Goal: Task Accomplishment & Management: Complete application form

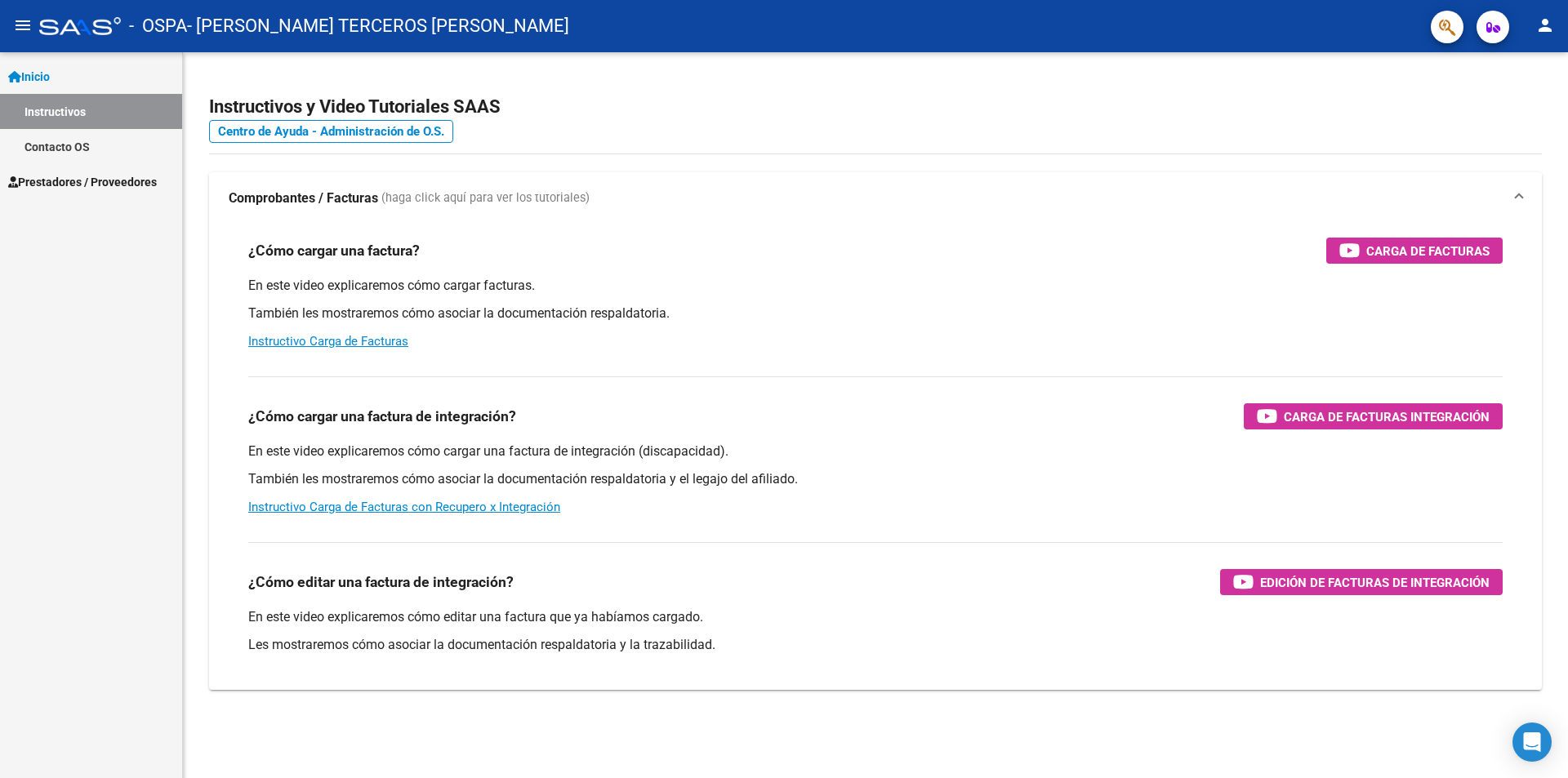
click at [1024, 255] on div "¿Cómo cargar una factura? Carga de Facturas" at bounding box center [875, 251] width 1254 height 26
click at [1092, 288] on p "En este video explicaremos cómo cargar facturas." at bounding box center [875, 285] width 1254 height 18
click at [88, 184] on span "Prestadores / Proveedores" at bounding box center [82, 182] width 148 height 18
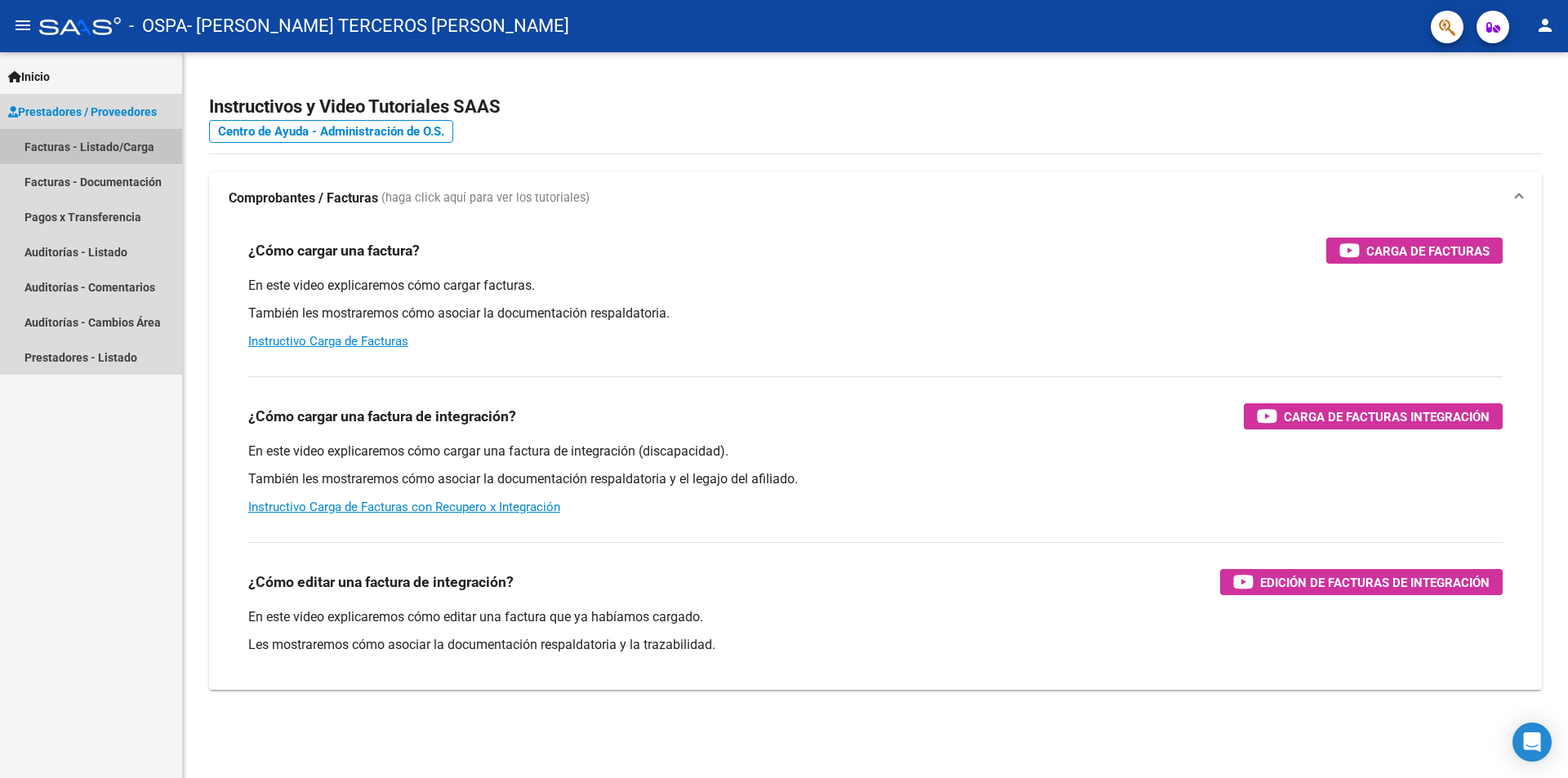
click at [54, 140] on link "Facturas - Listado/Carga" at bounding box center [91, 147] width 182 height 35
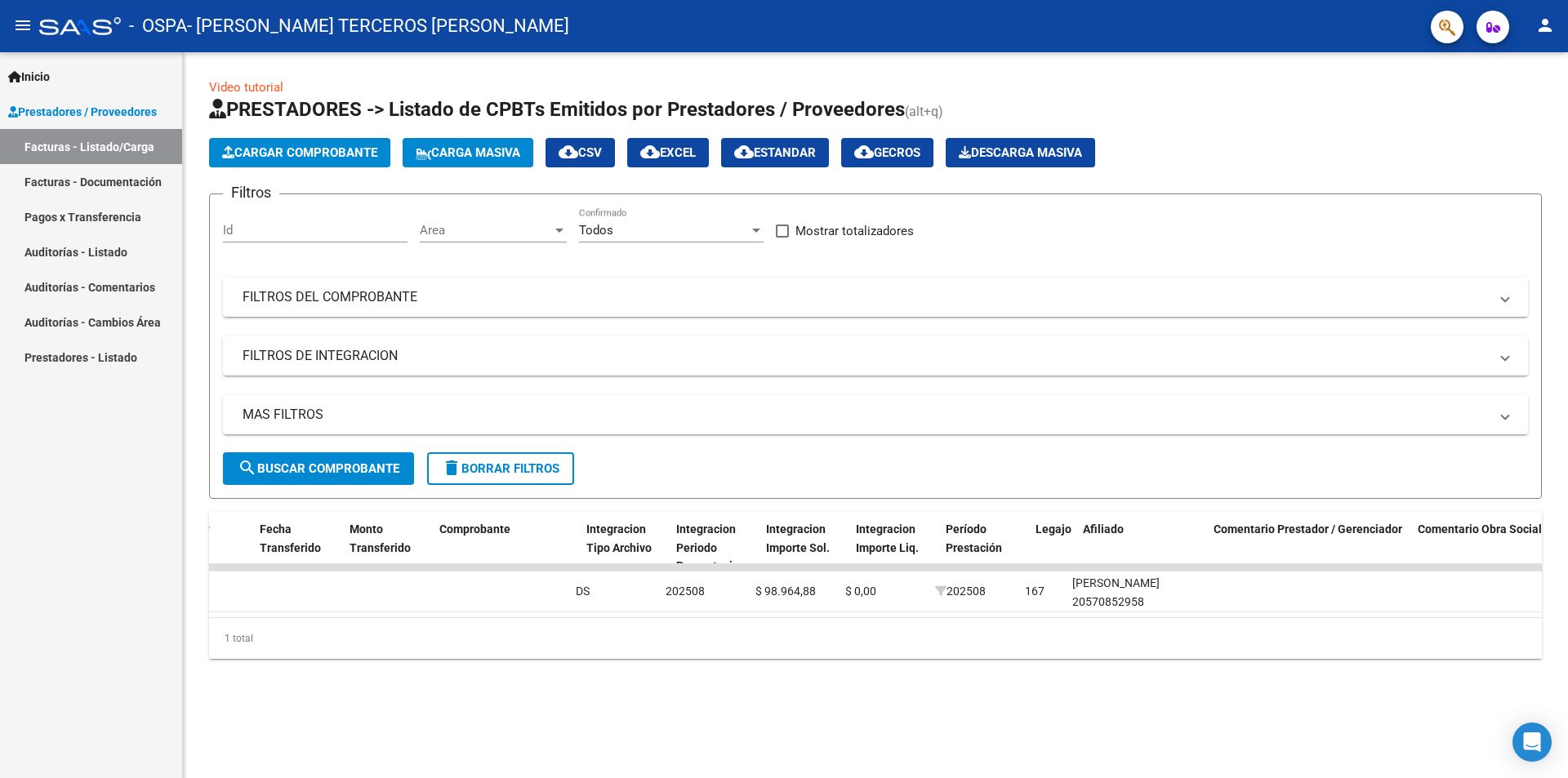
scroll to position [0, 1448]
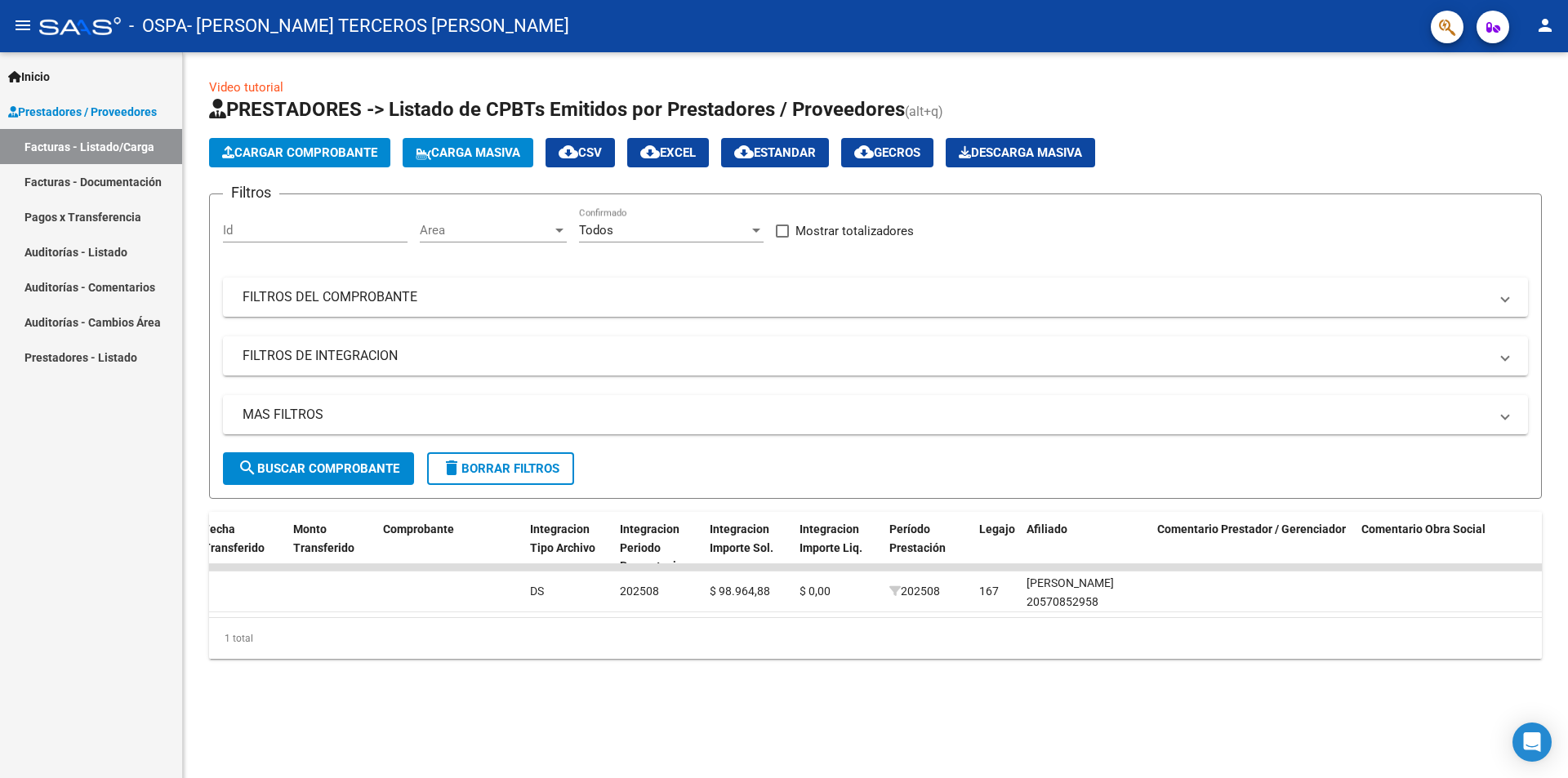
drag, startPoint x: 1102, startPoint y: 653, endPoint x: 1362, endPoint y: 639, distance: 260.4
click at [1362, 639] on div "1 total" at bounding box center [875, 638] width 1332 height 41
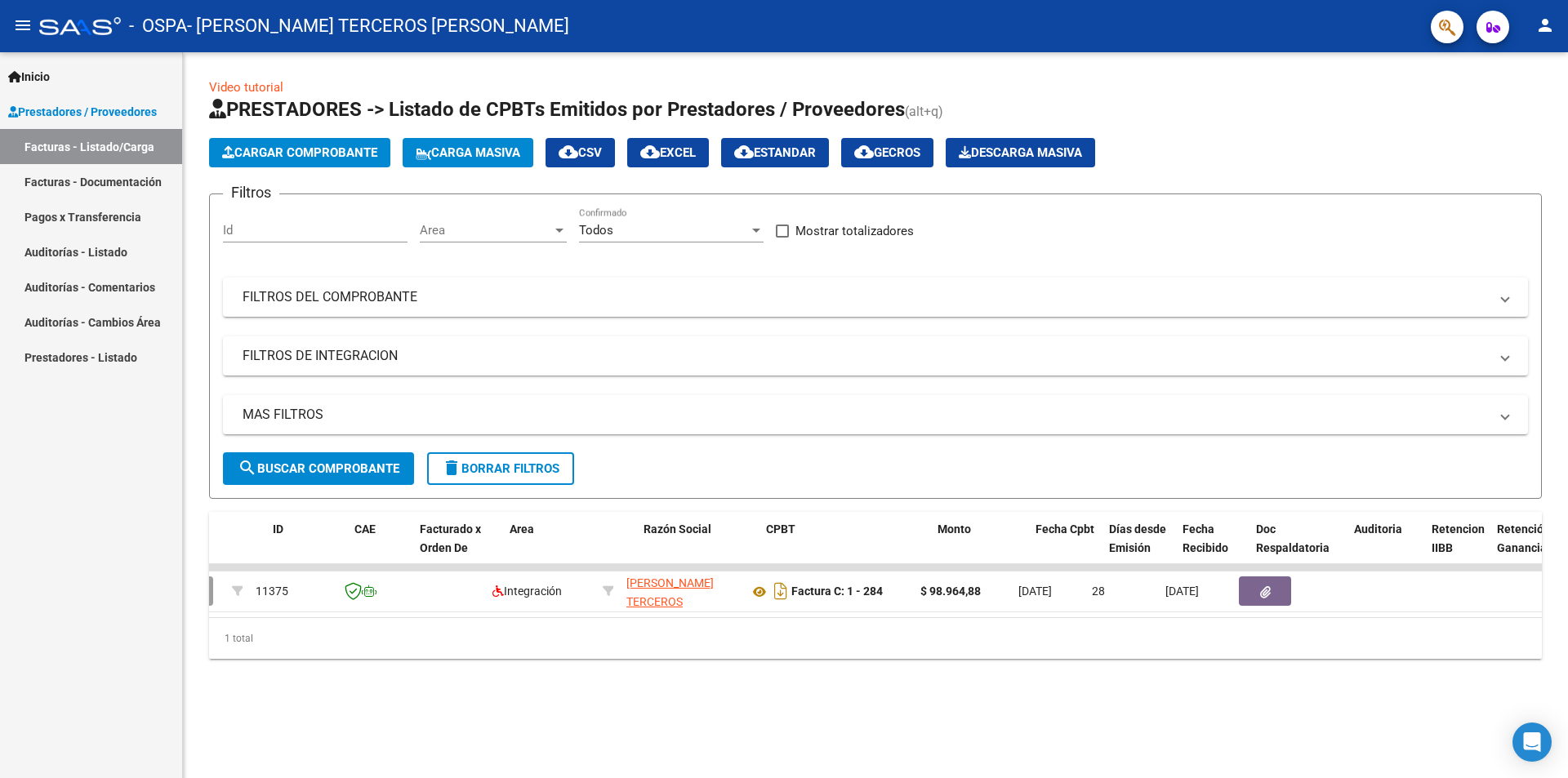
scroll to position [0, 0]
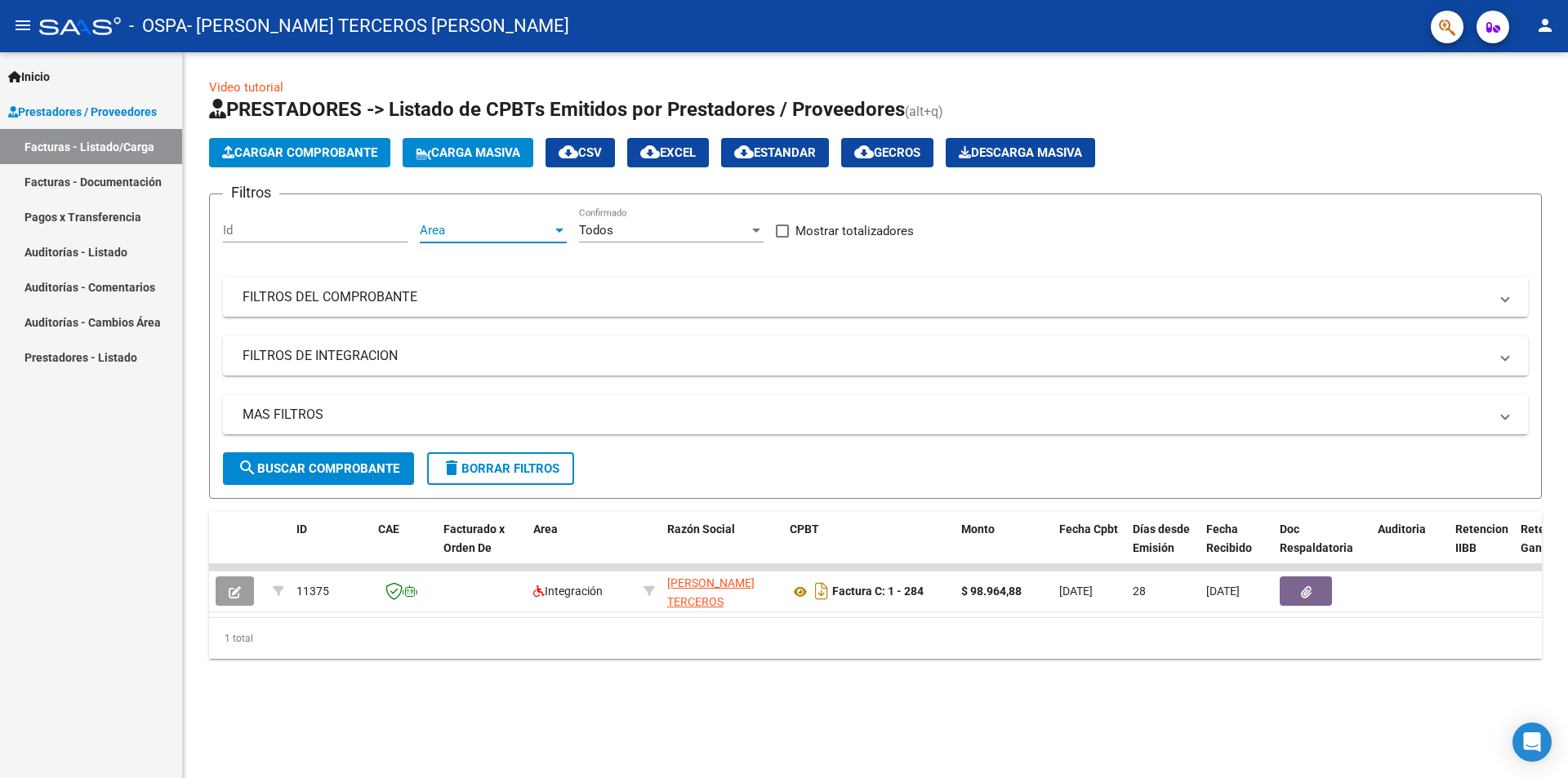
click at [560, 232] on div at bounding box center [559, 230] width 15 height 13
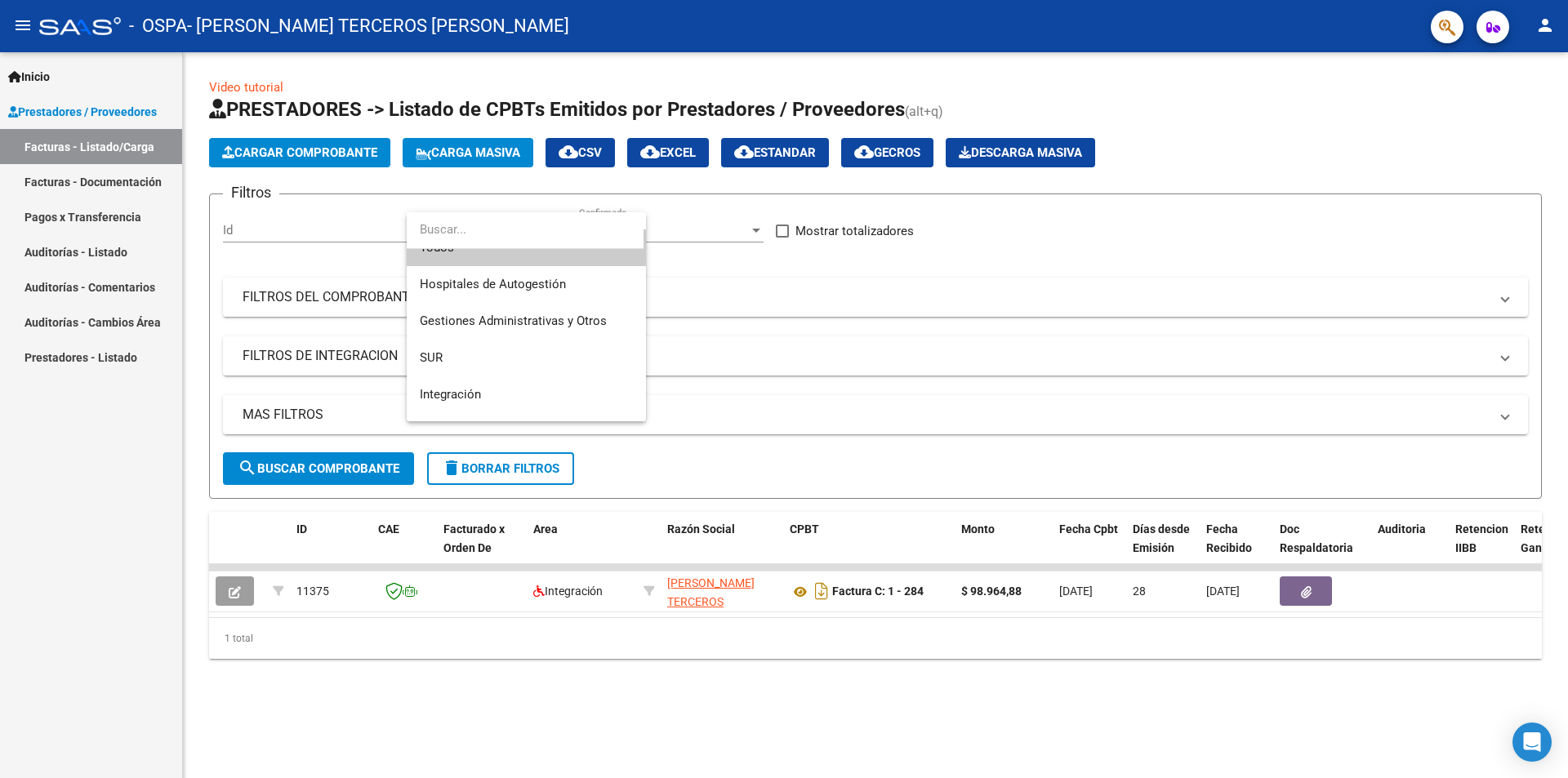
scroll to position [32, 0]
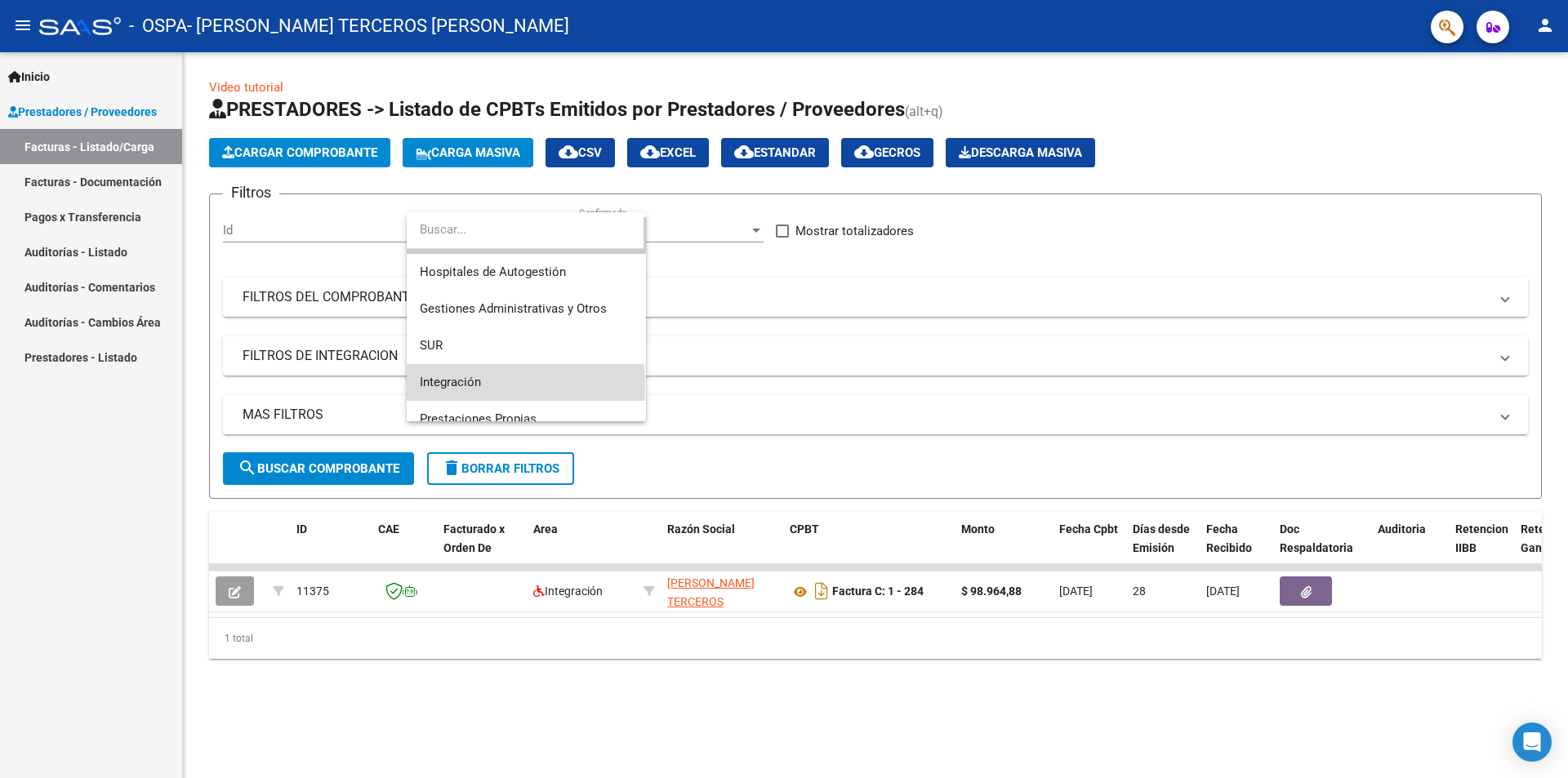
click at [496, 384] on span "Integración" at bounding box center [526, 382] width 213 height 37
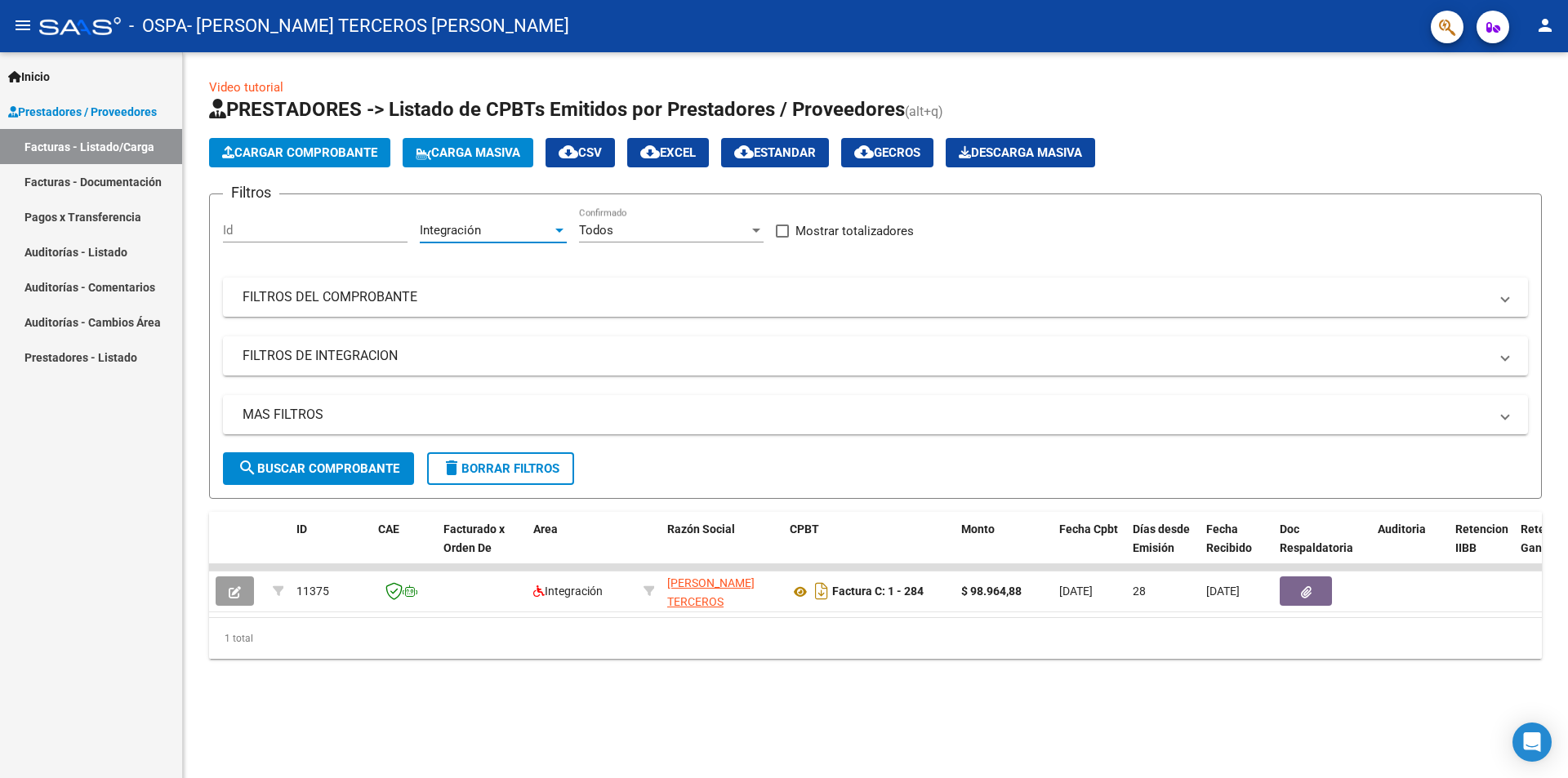
click at [290, 235] on input "Id" at bounding box center [314, 230] width 185 height 15
type input "1"
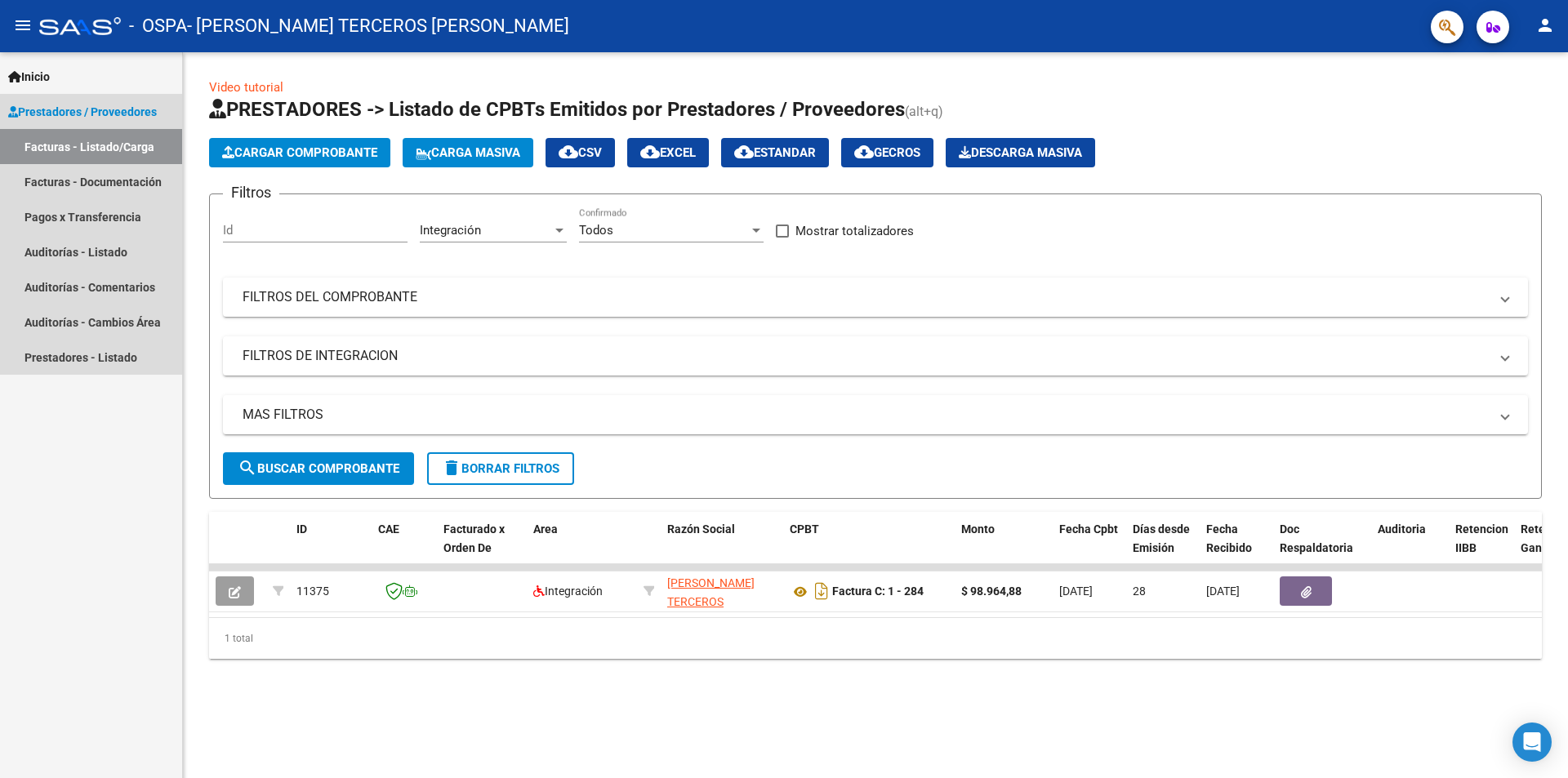
click at [117, 142] on link "Facturas - Listado/Carga" at bounding box center [91, 147] width 182 height 35
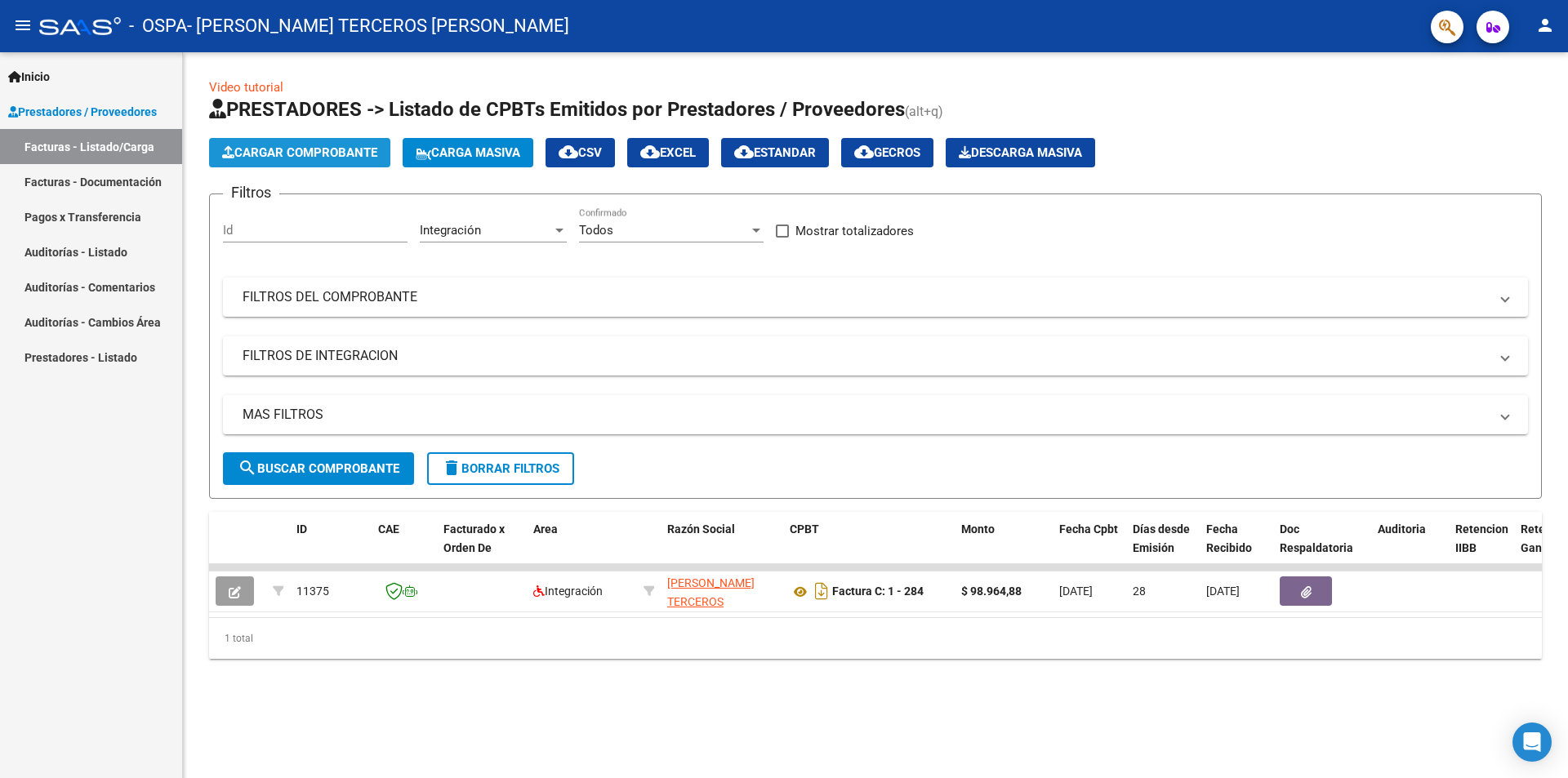
click at [319, 153] on span "Cargar Comprobante" at bounding box center [299, 153] width 155 height 15
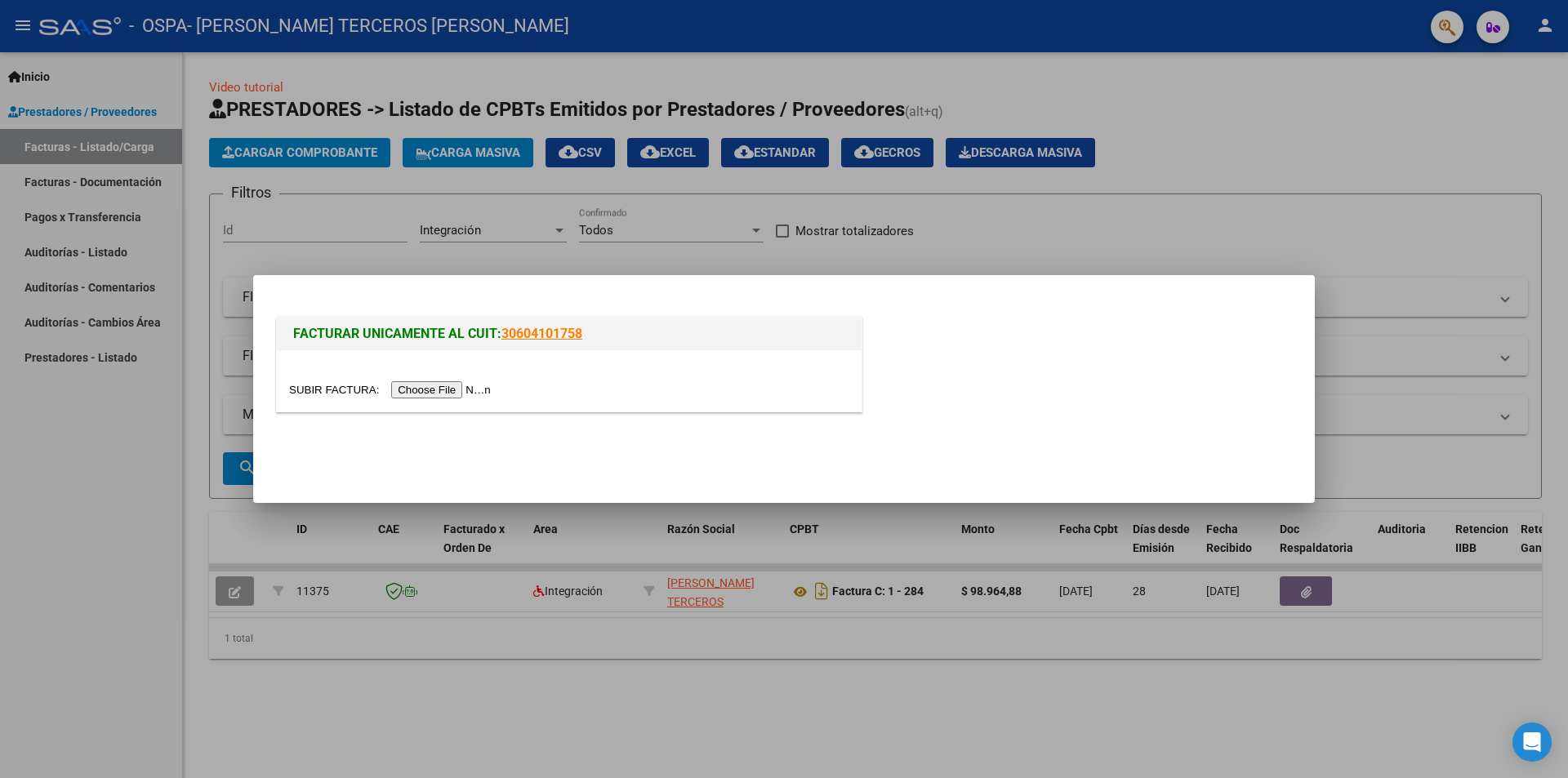
click at [450, 391] on input "file" at bounding box center [392, 389] width 207 height 17
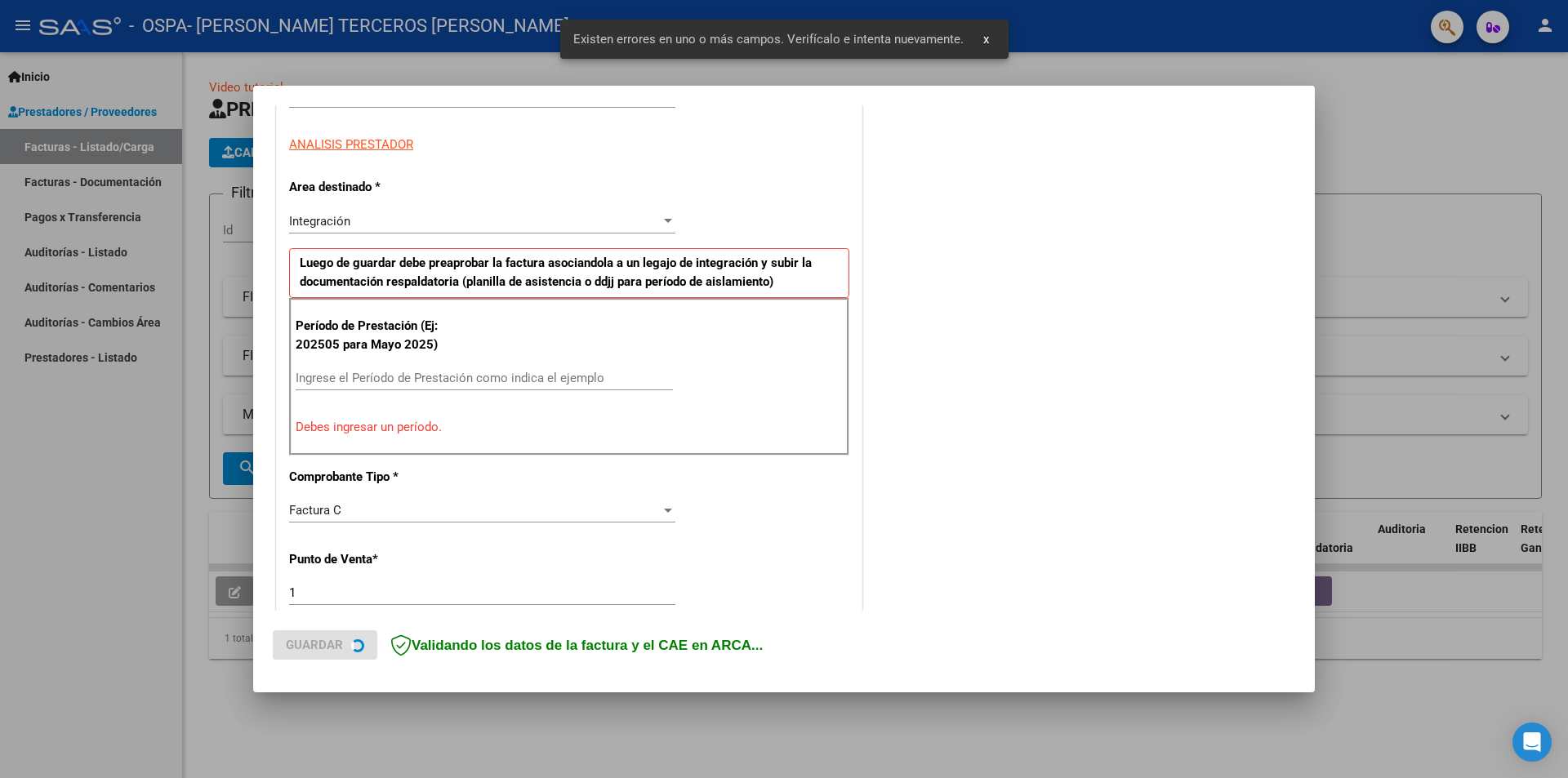
scroll to position [285, 0]
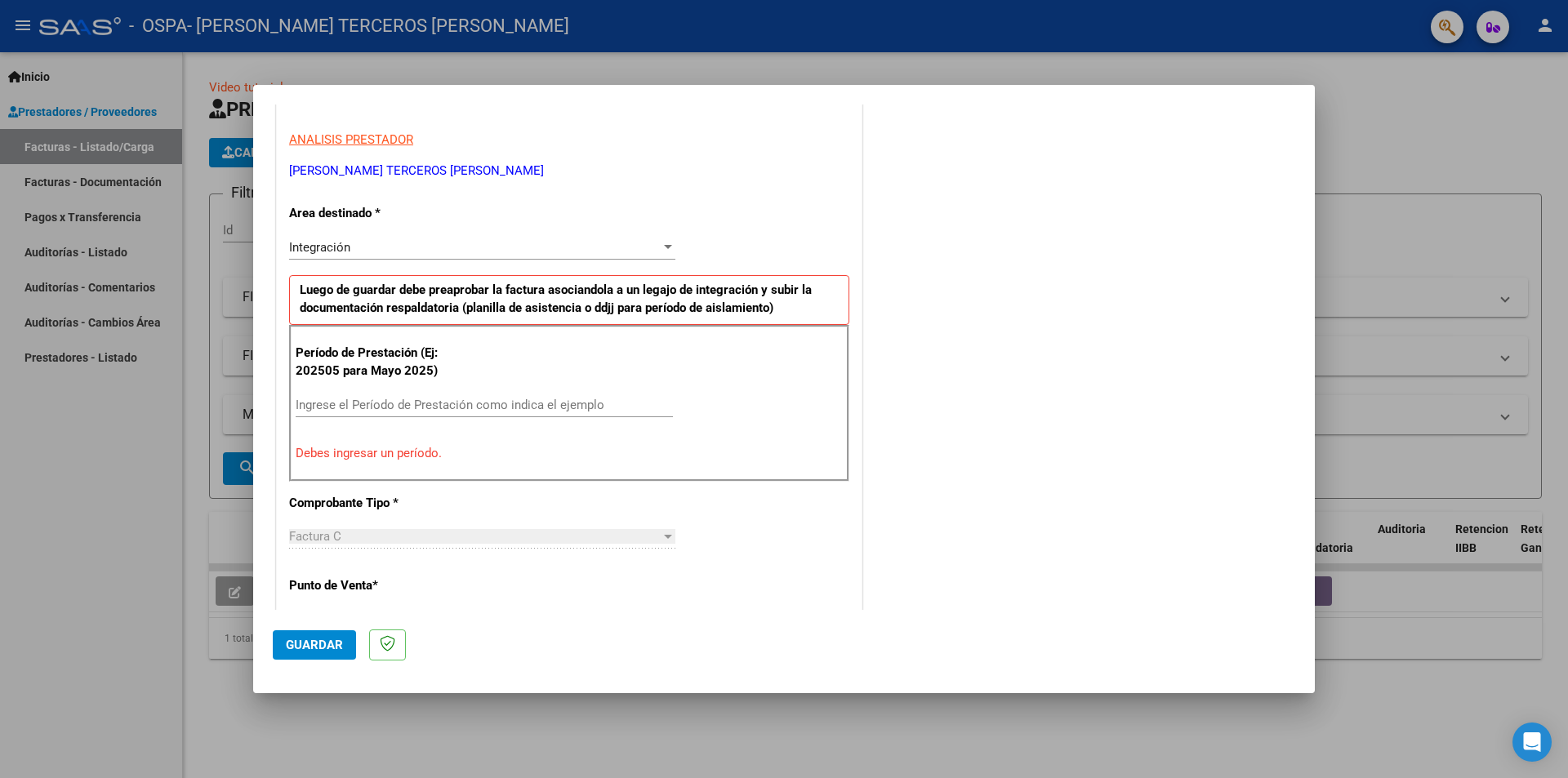
click at [311, 402] on input "Ingrese el Período de Prestación como indica el ejemplo" at bounding box center [484, 404] width 377 height 15
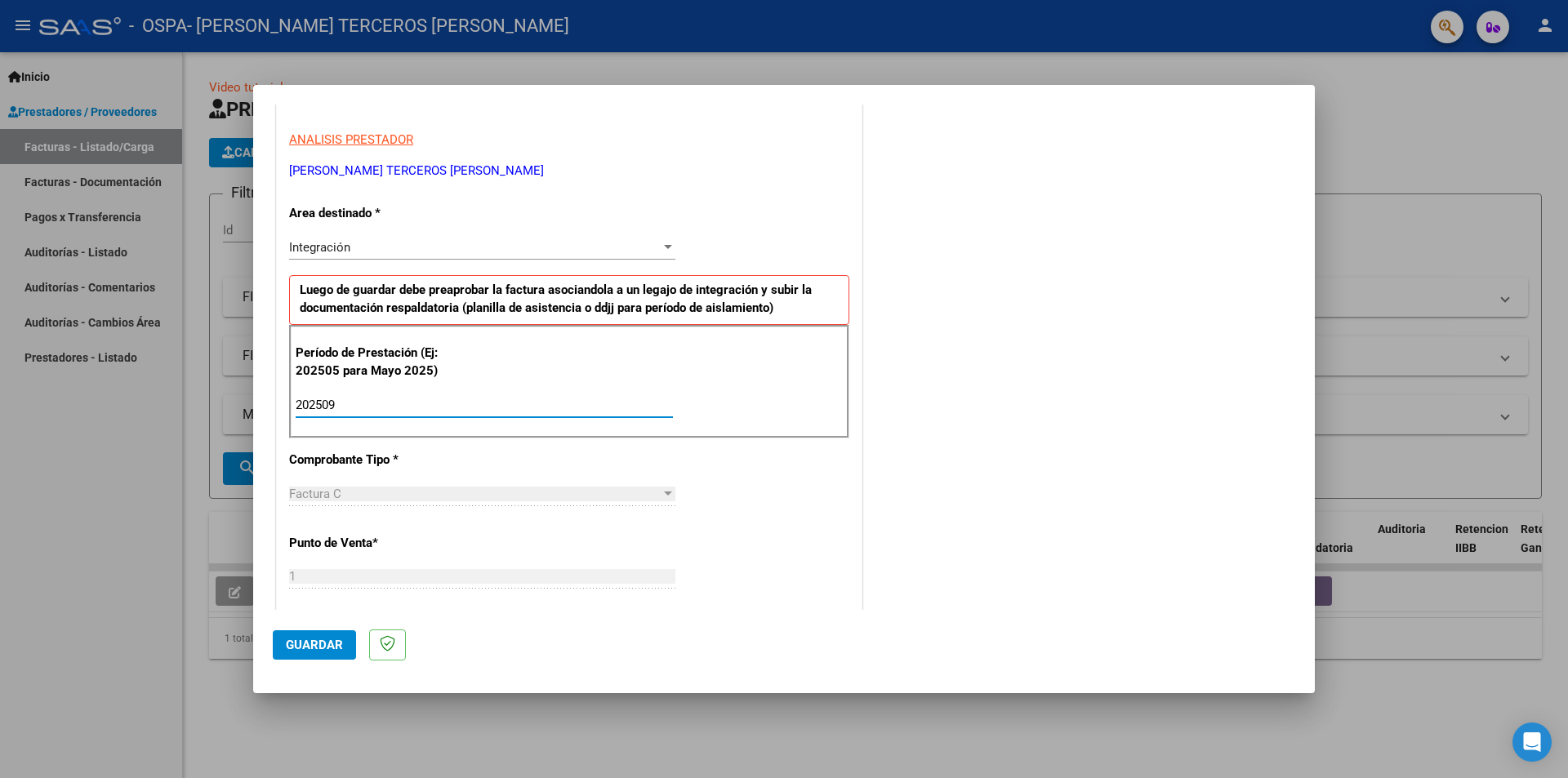
type input "202509"
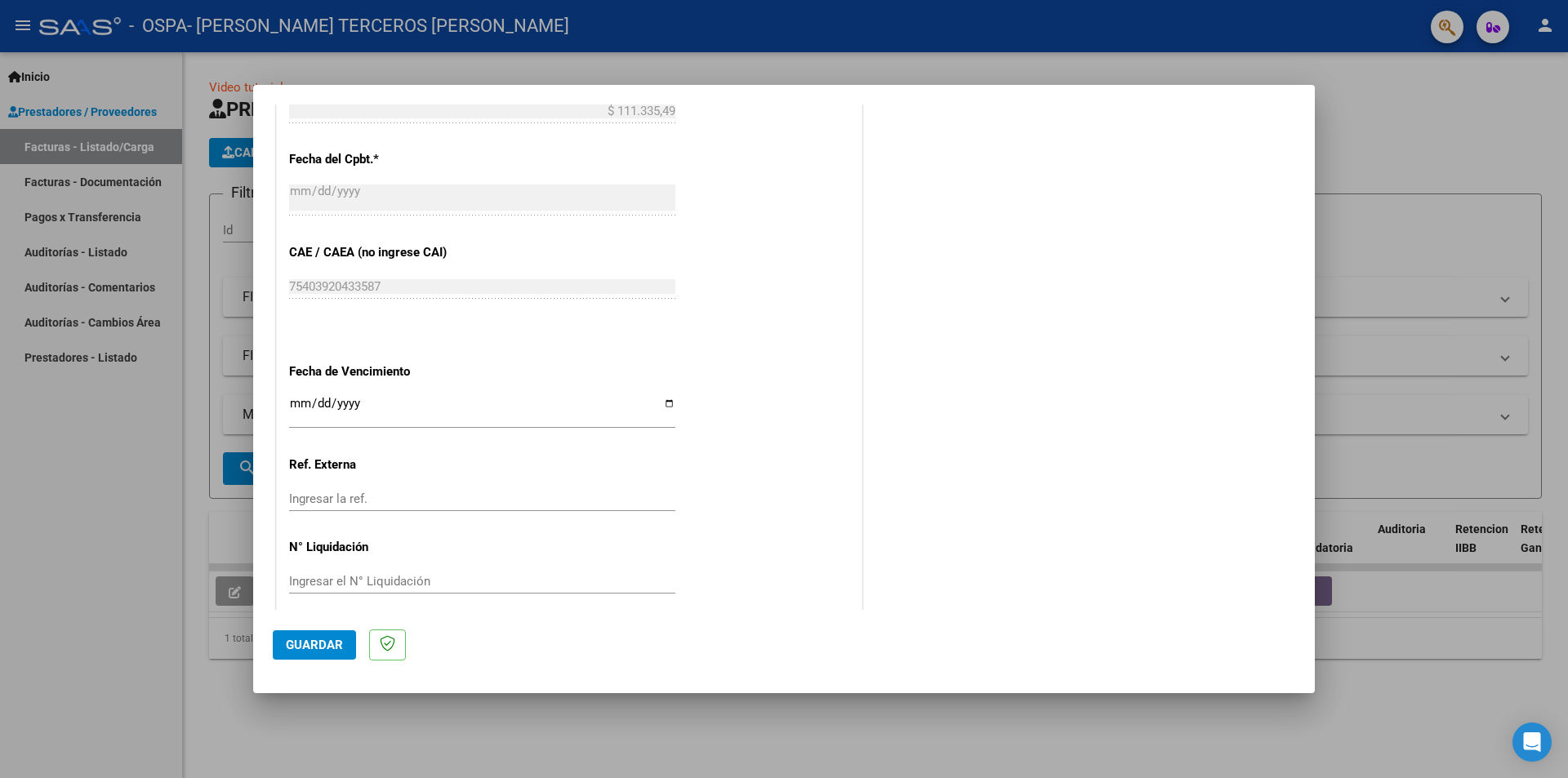
scroll to position [932, 0]
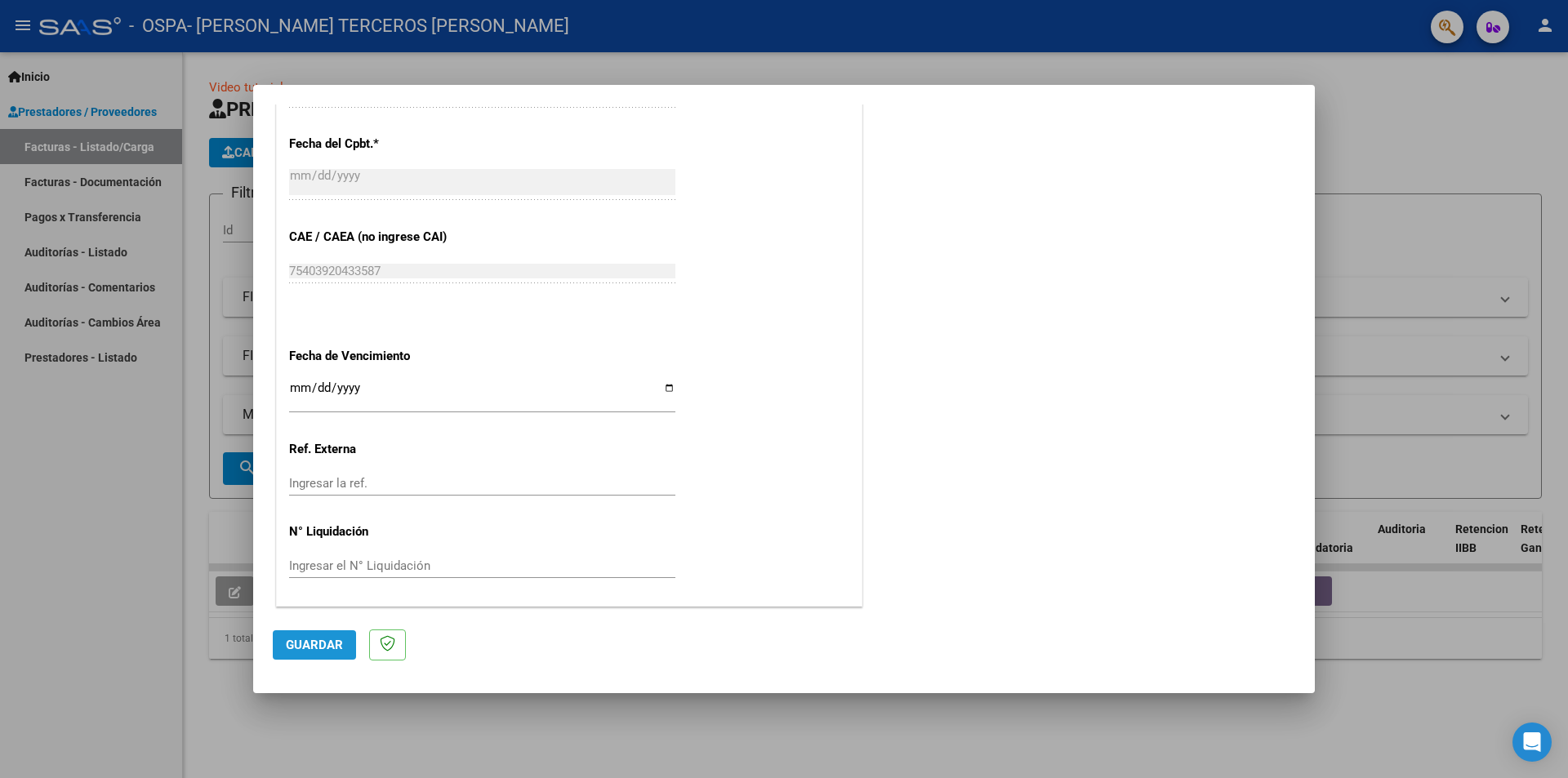
click at [318, 641] on span "Guardar" at bounding box center [314, 645] width 57 height 15
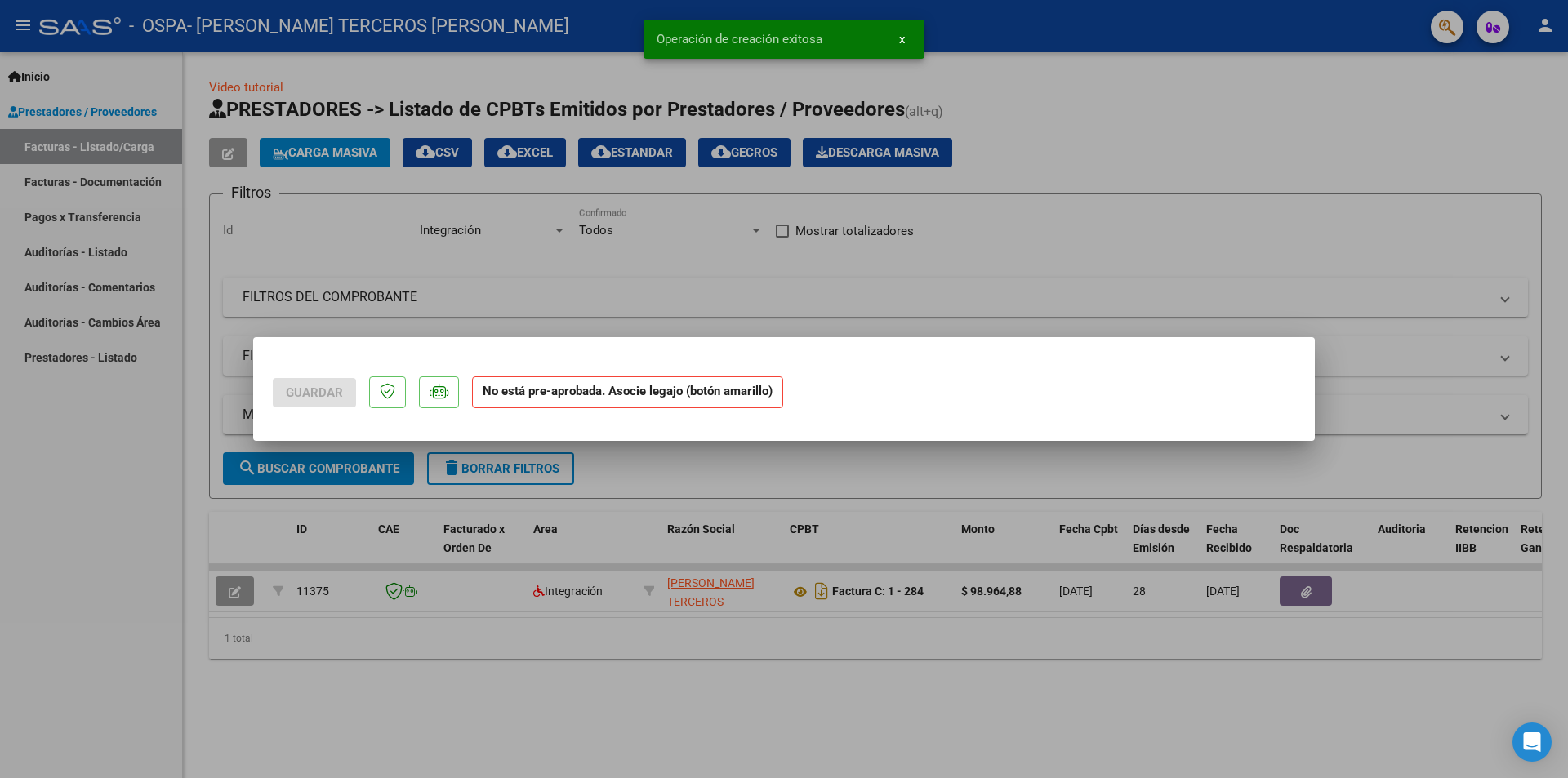
scroll to position [0, 0]
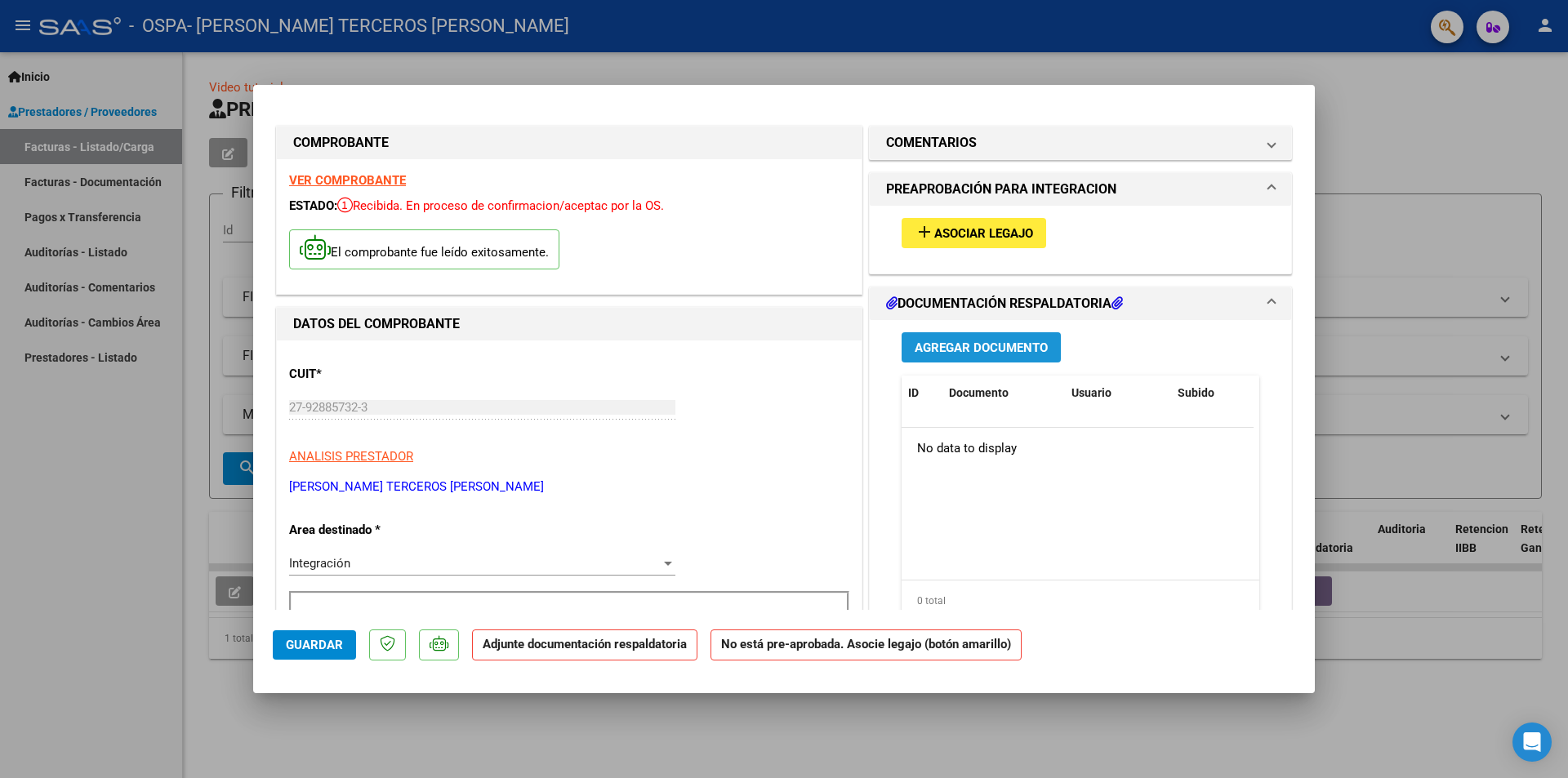
click at [968, 341] on span "Agregar Documento" at bounding box center [981, 347] width 133 height 15
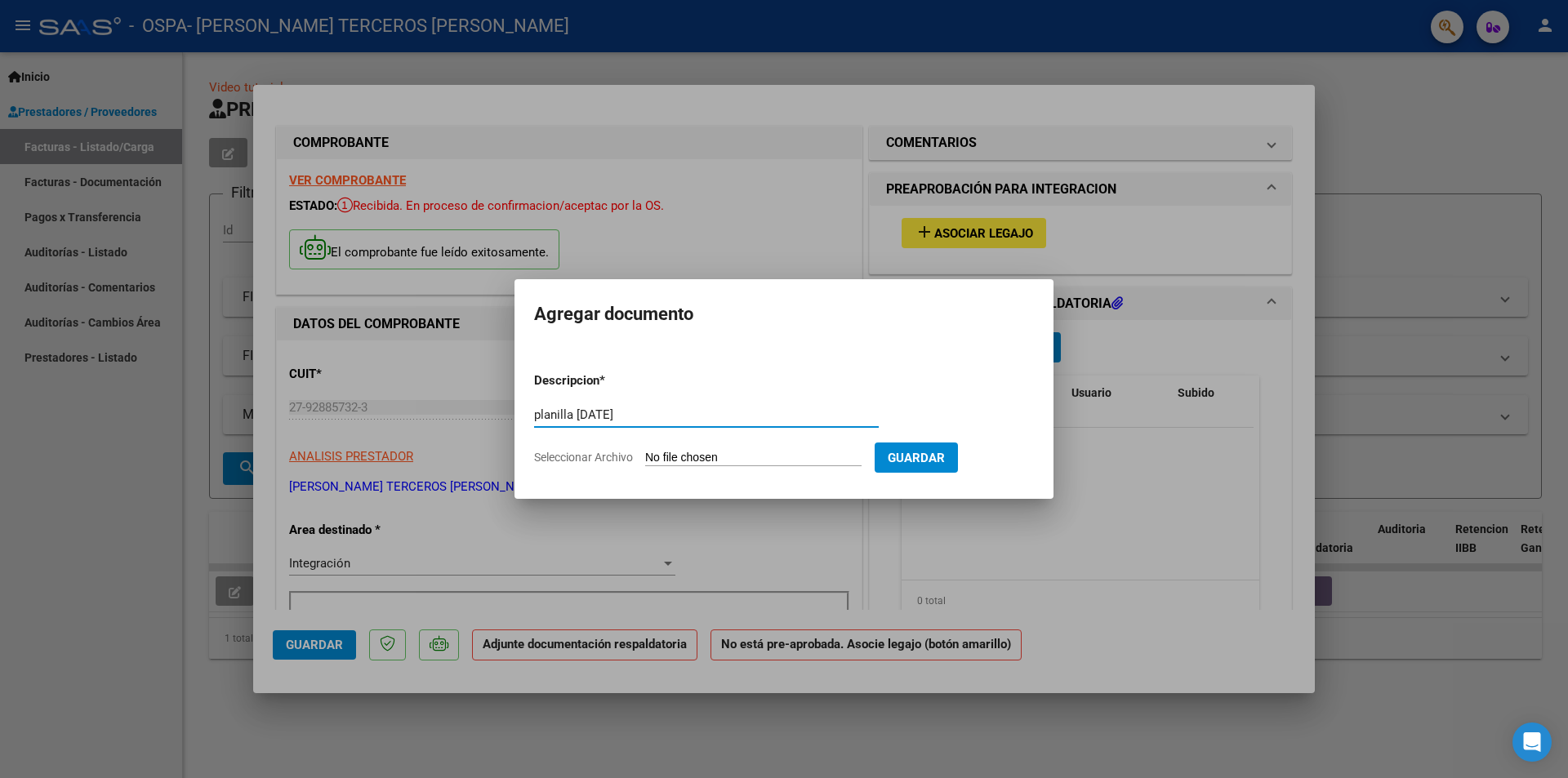
type input "planilla [DATE]"
click at [581, 454] on span "Seleccionar Archivo" at bounding box center [583, 457] width 99 height 13
click at [645, 454] on input "Seleccionar Archivo" at bounding box center [753, 458] width 216 height 16
type input "C:\fakepath\WhatsApp Image [DATE] 22.50.32.jpeg"
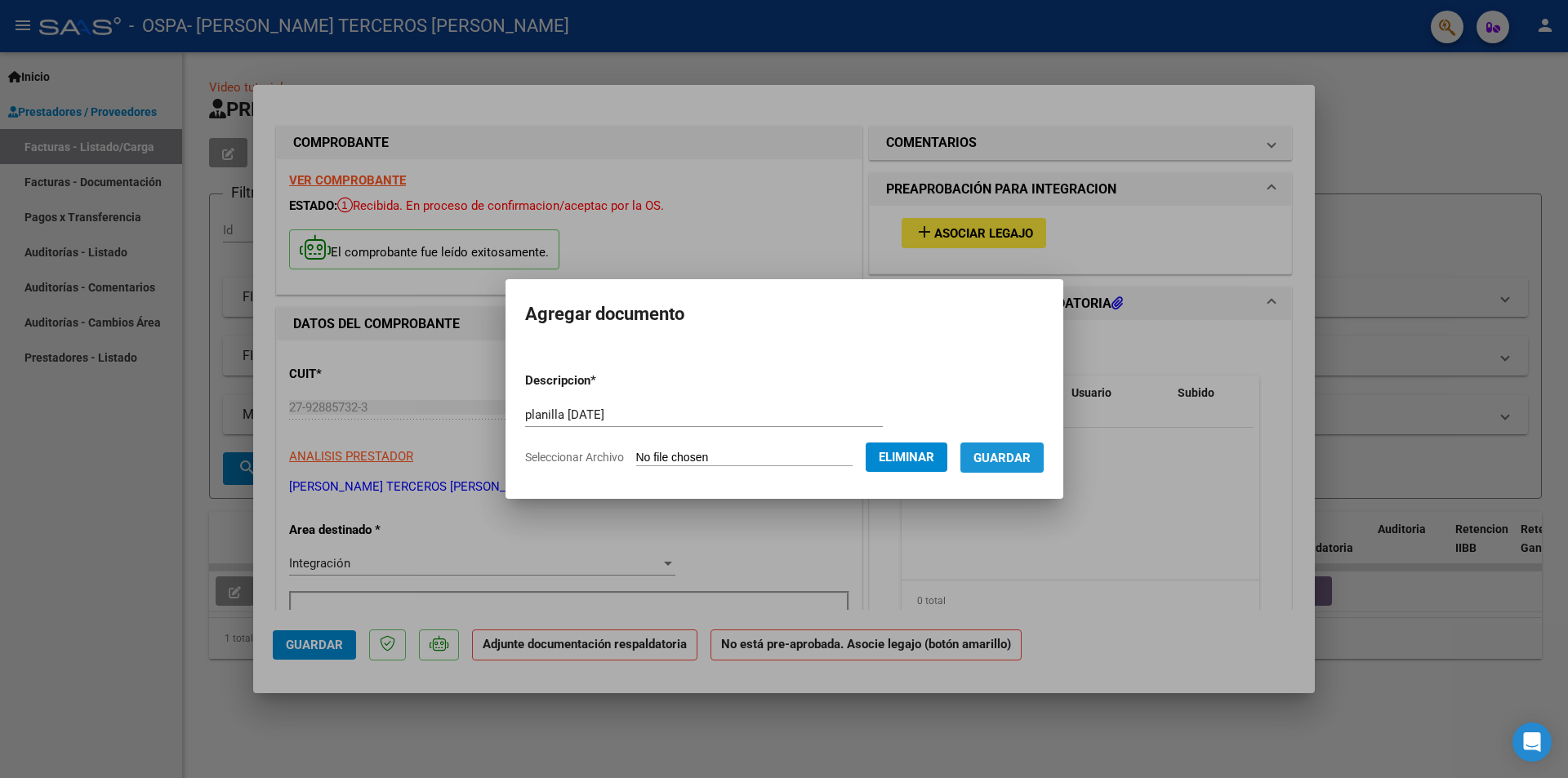
click at [1015, 457] on span "Guardar" at bounding box center [1002, 457] width 57 height 15
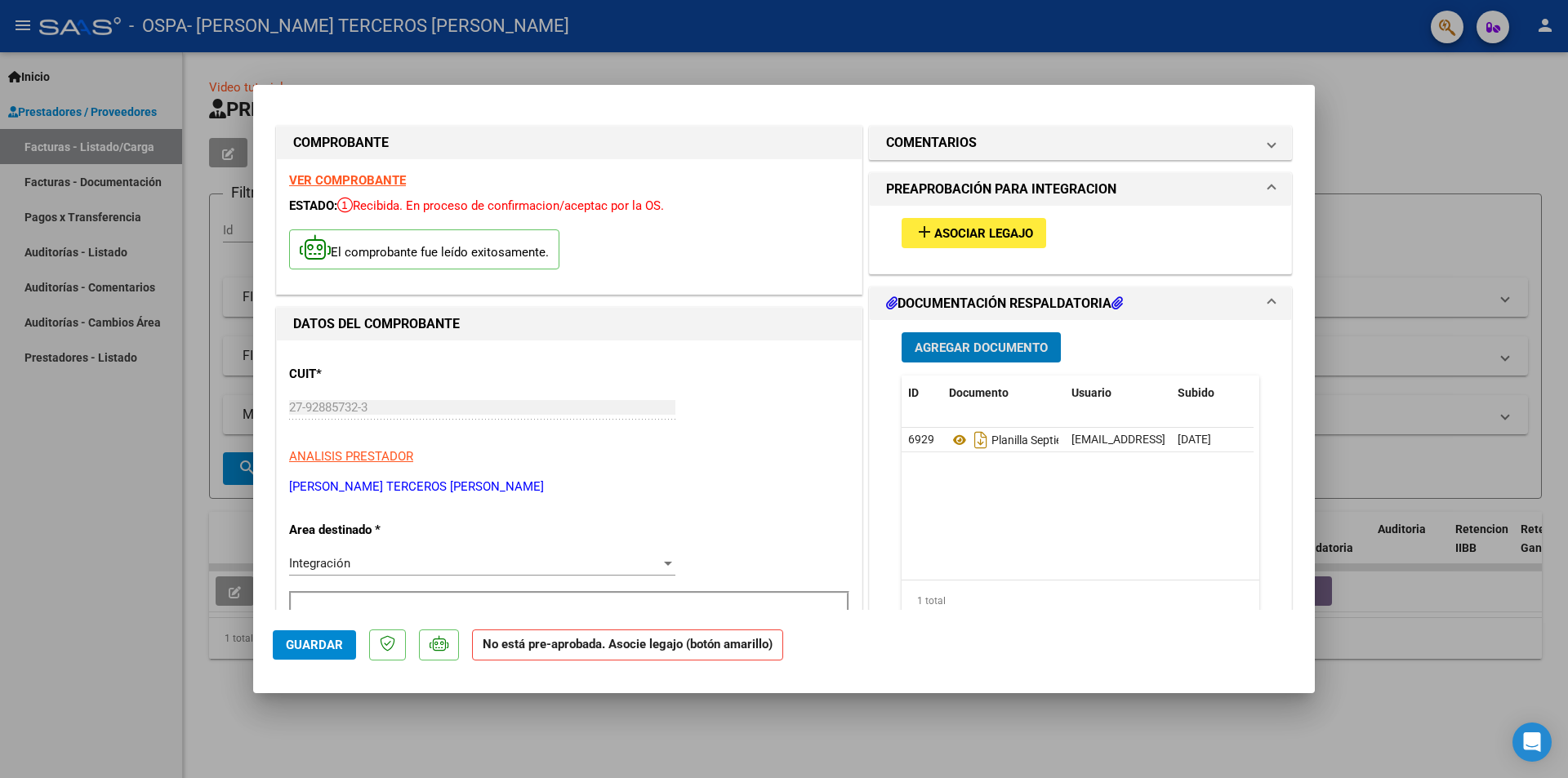
click at [948, 232] on span "Asociar Legajo" at bounding box center [983, 233] width 99 height 15
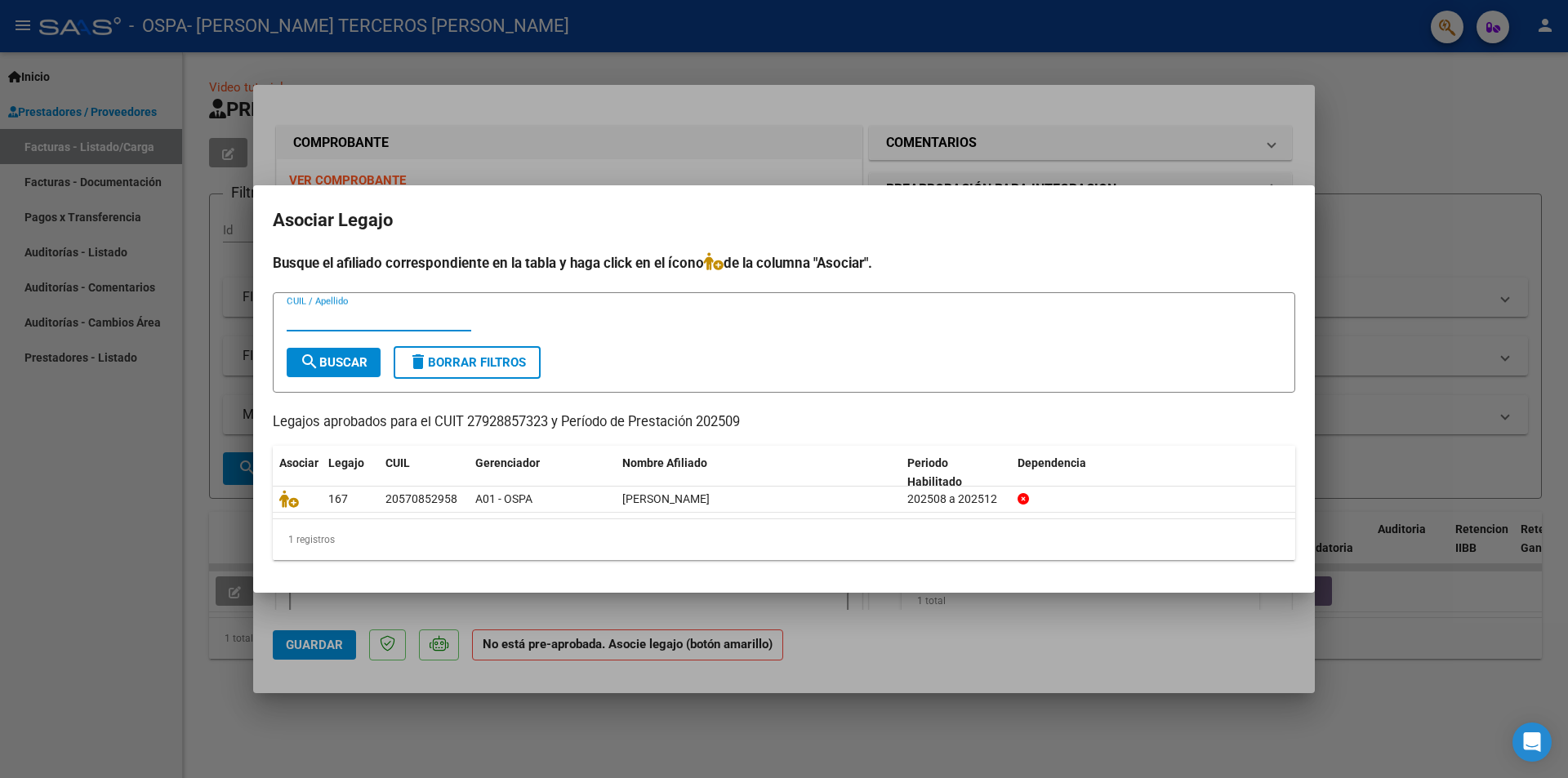
click at [296, 313] on input "CUIL / Apellido" at bounding box center [378, 318] width 185 height 15
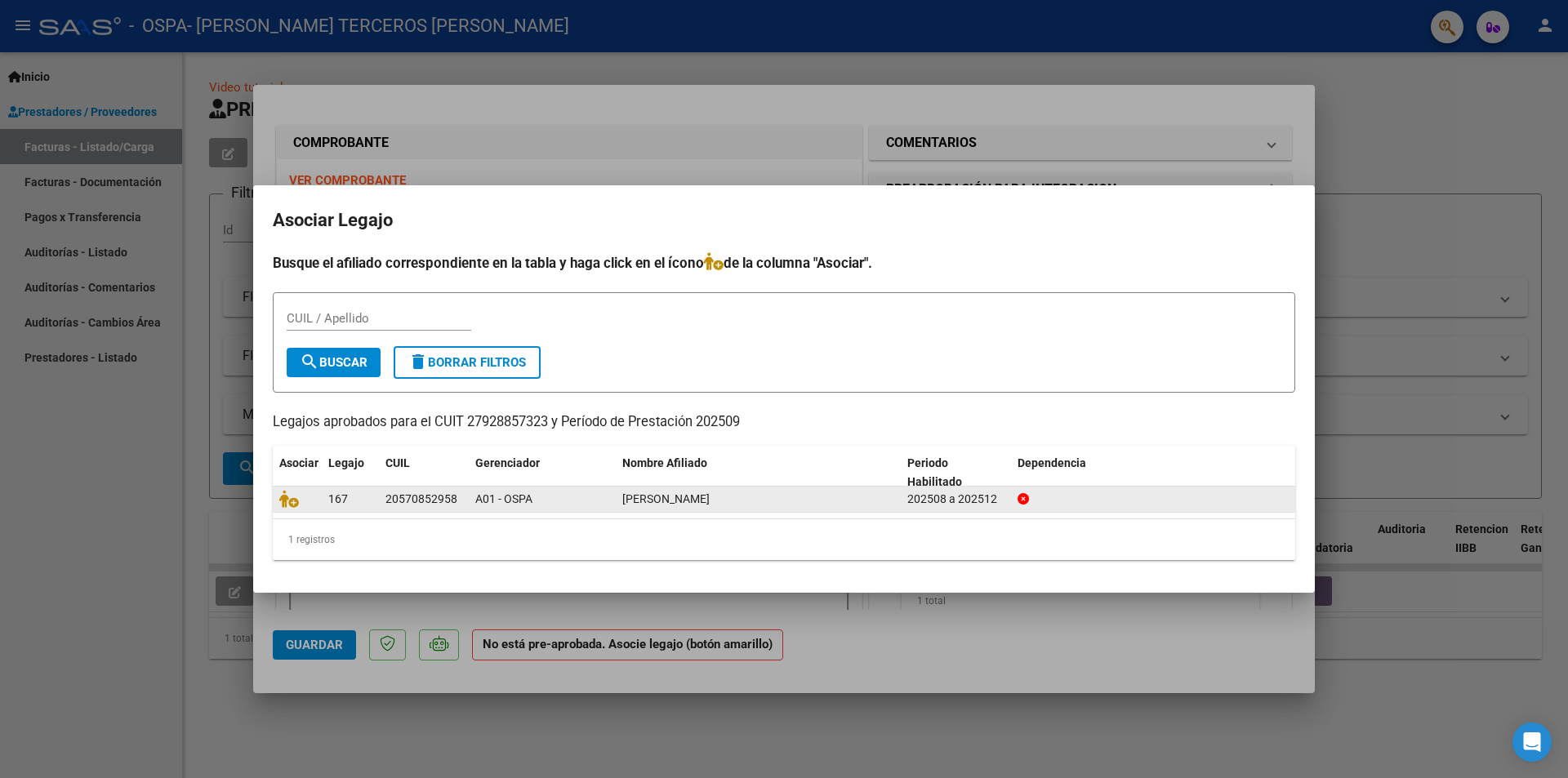
click at [401, 501] on div "20570852958" at bounding box center [420, 499] width 72 height 19
click at [400, 495] on div "20570852958" at bounding box center [420, 499] width 72 height 19
click at [382, 493] on datatable-body-cell "20570852958" at bounding box center [424, 499] width 90 height 26
drag, startPoint x: 390, startPoint y: 497, endPoint x: 444, endPoint y: 503, distance: 54.3
click at [444, 503] on div "20570852958" at bounding box center [420, 499] width 72 height 19
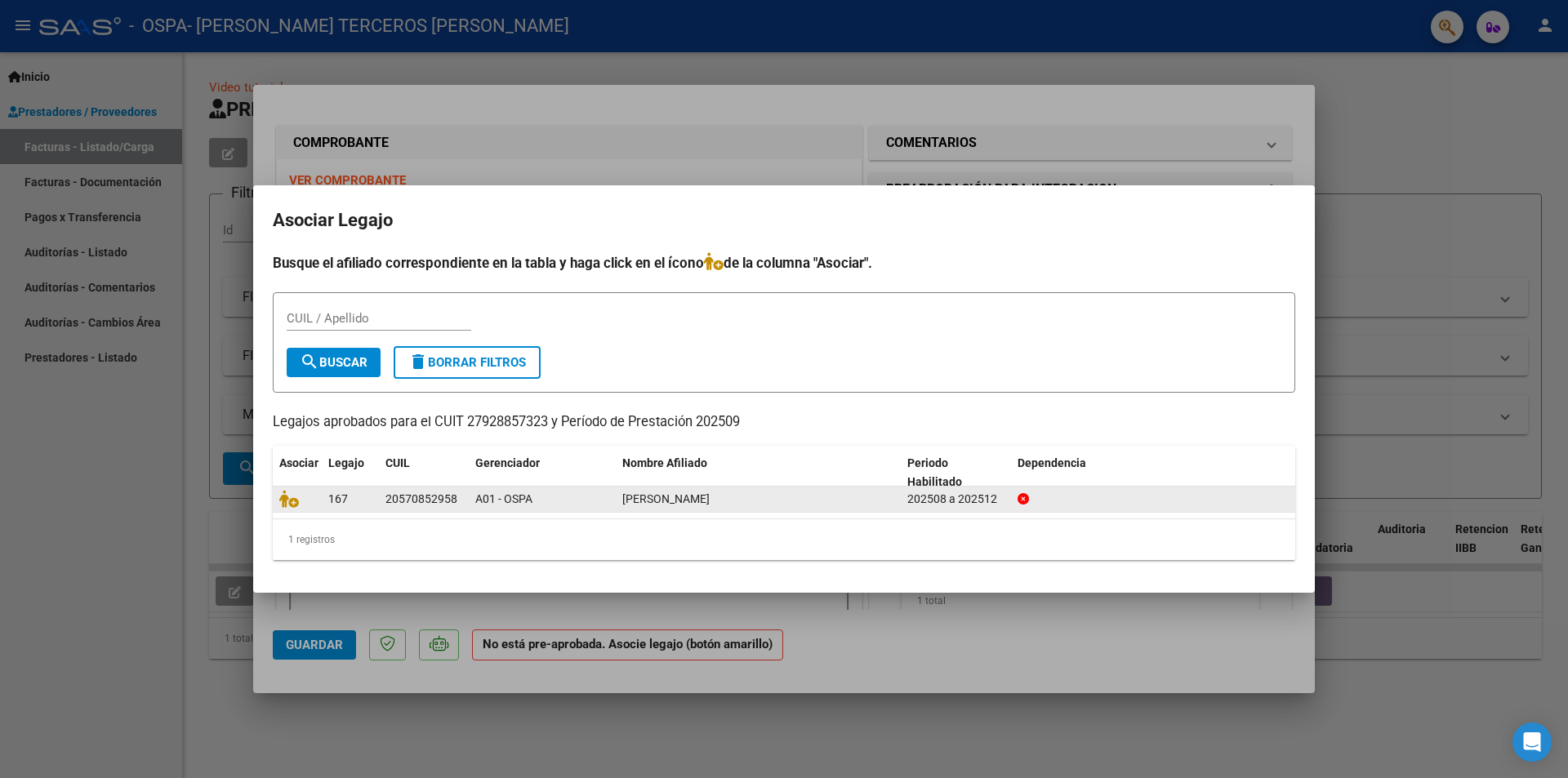
click at [426, 502] on div "20570852958" at bounding box center [420, 499] width 72 height 19
click at [381, 495] on datatable-body-cell "20570852958" at bounding box center [424, 499] width 90 height 26
click at [396, 495] on div "20570852958" at bounding box center [420, 499] width 72 height 19
drag, startPoint x: 387, startPoint y: 495, endPoint x: 457, endPoint y: 500, distance: 70.2
click at [457, 500] on div "20570852958" at bounding box center [423, 499] width 77 height 19
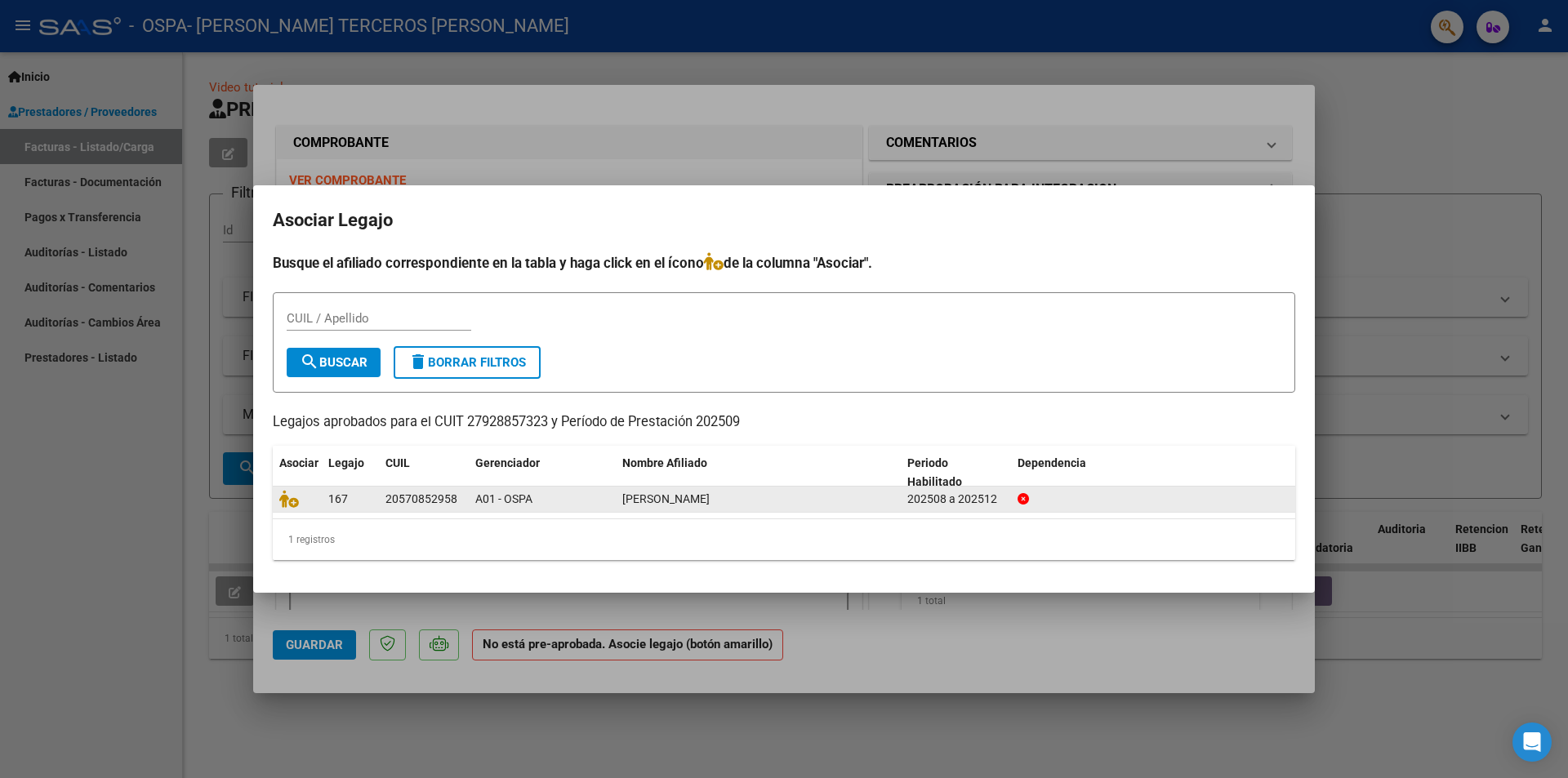
drag, startPoint x: 457, startPoint y: 500, endPoint x: 410, endPoint y: 495, distance: 47.3
click at [410, 495] on div "20570852958" at bounding box center [420, 499] width 72 height 19
drag, startPoint x: 388, startPoint y: 494, endPoint x: 457, endPoint y: 501, distance: 69.4
click at [457, 501] on div "20570852958" at bounding box center [423, 499] width 77 height 19
drag, startPoint x: 456, startPoint y: 501, endPoint x: 413, endPoint y: 495, distance: 43.4
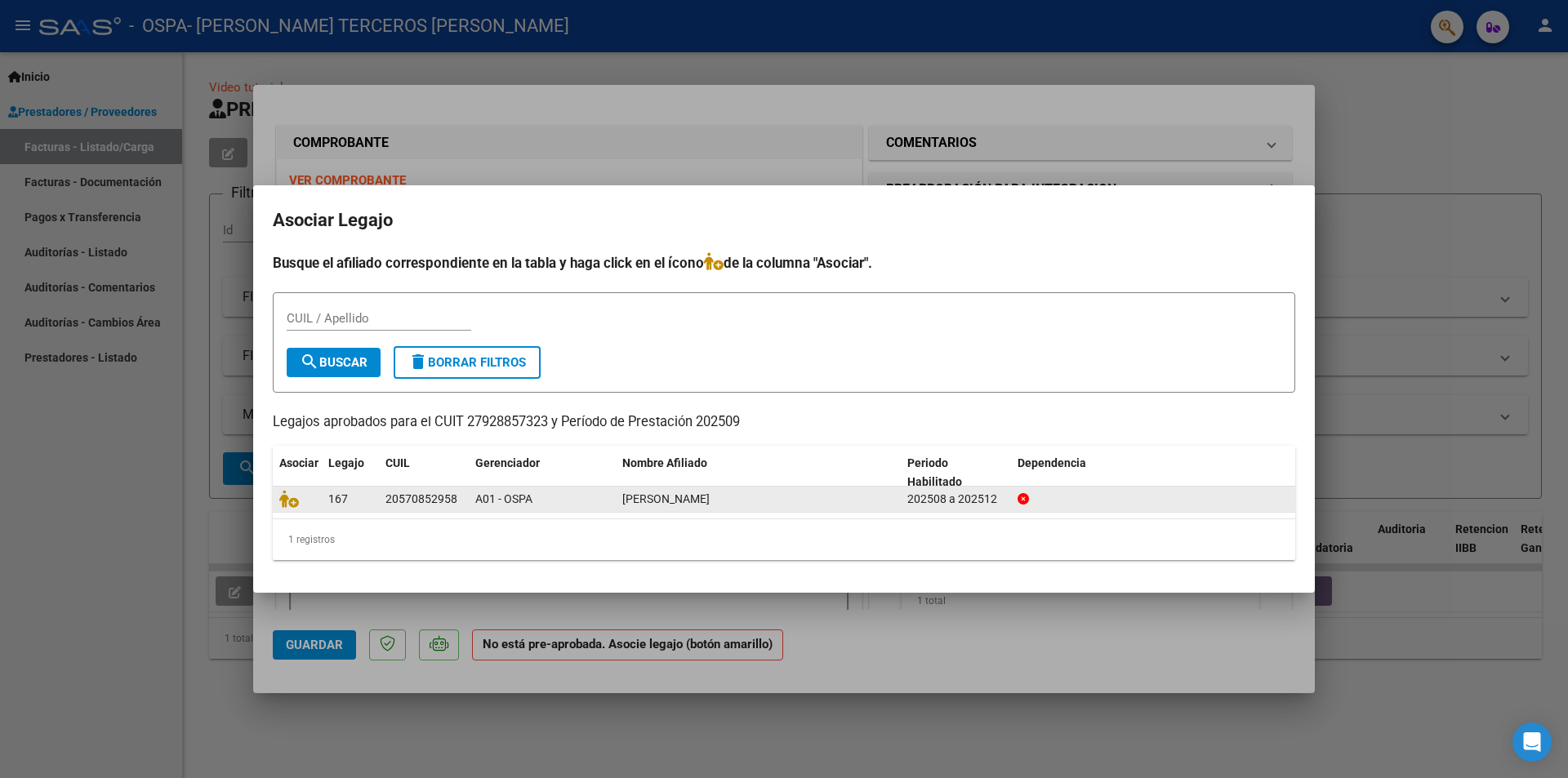
click at [413, 495] on div "20570852958" at bounding box center [420, 499] width 72 height 19
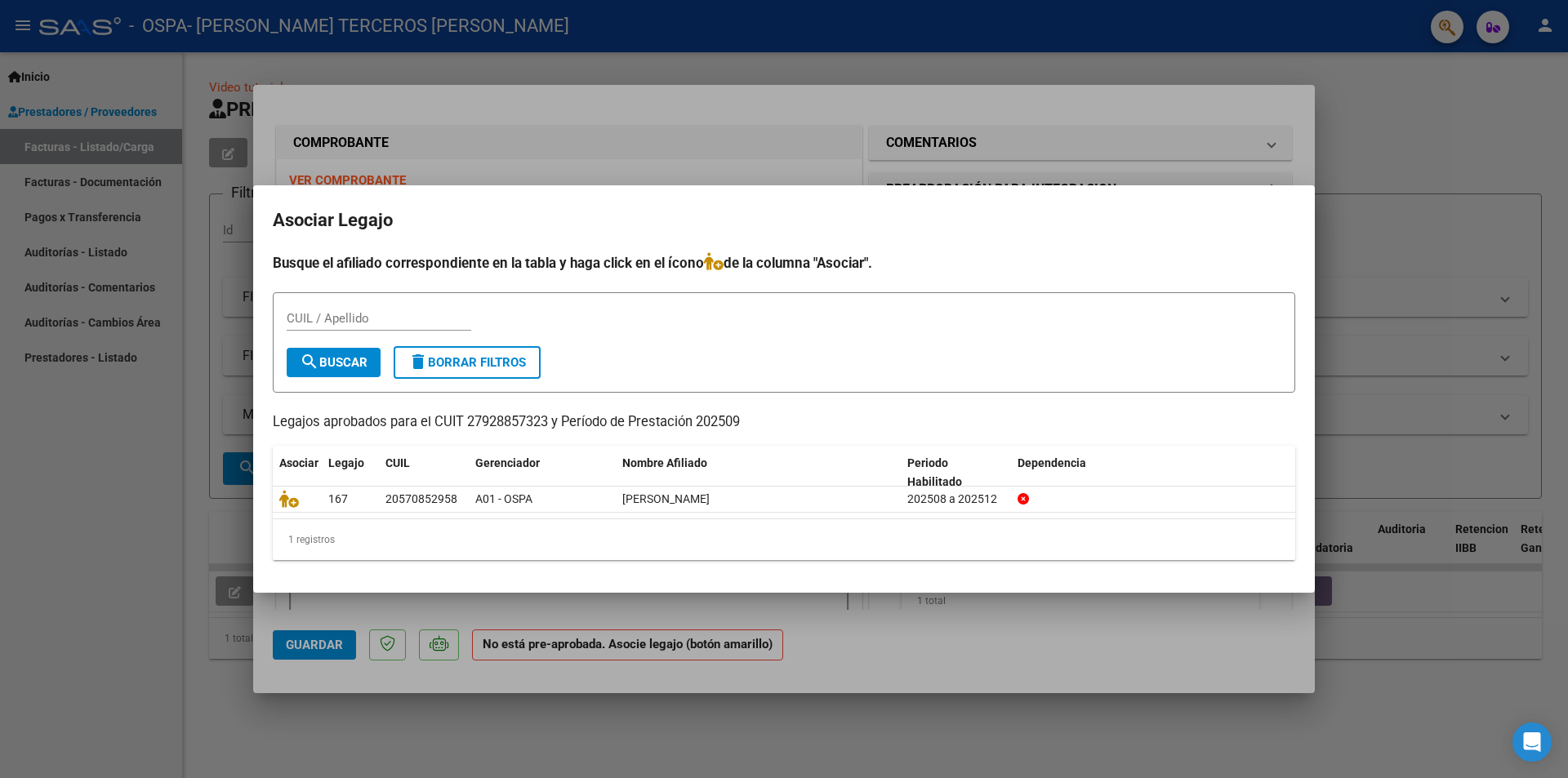
click at [305, 313] on input "CUIL / Apellido" at bounding box center [378, 318] width 185 height 15
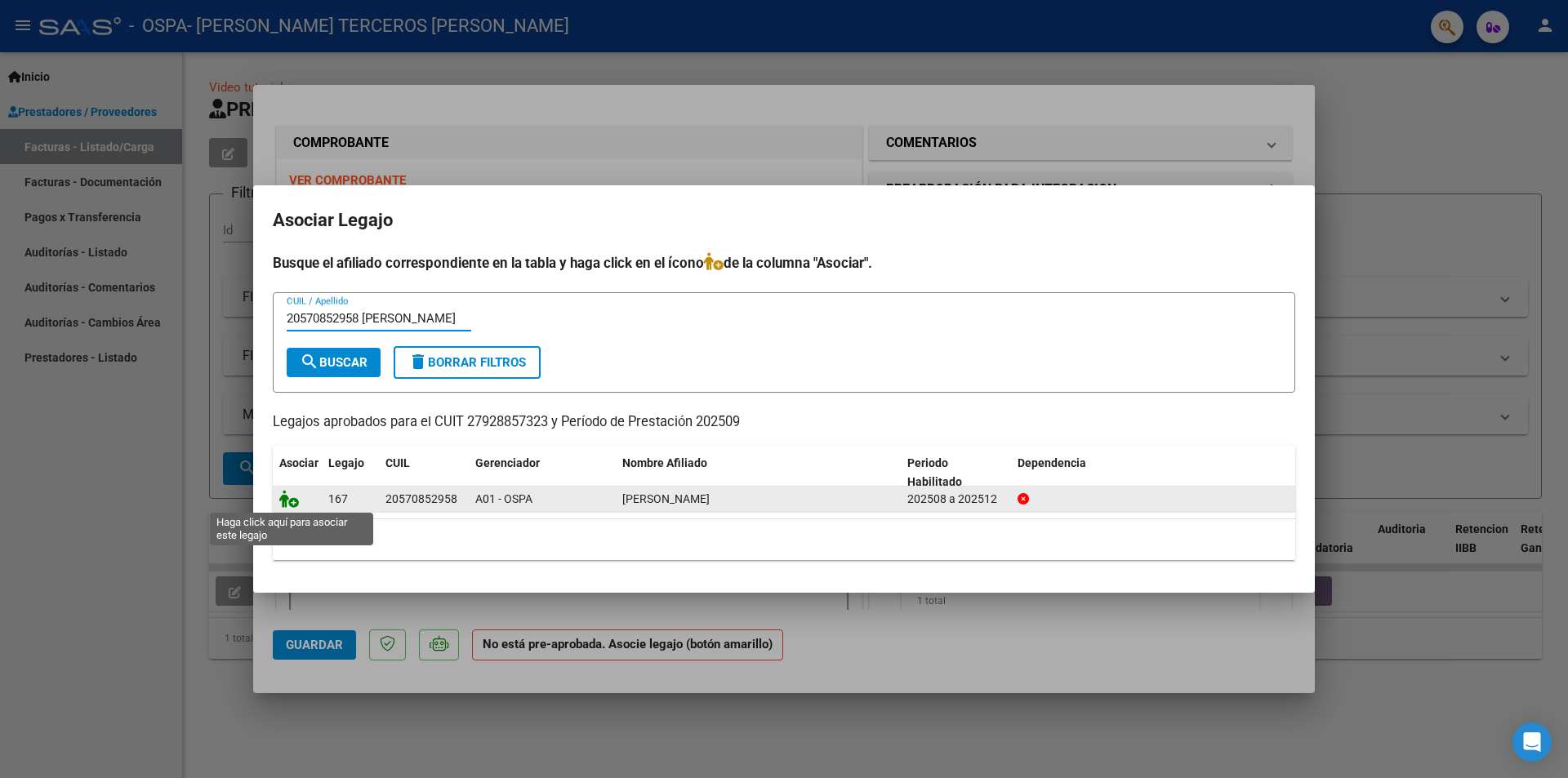
type input "20570852958 [PERSON_NAME]"
click at [294, 504] on icon at bounding box center [289, 499] width 19 height 18
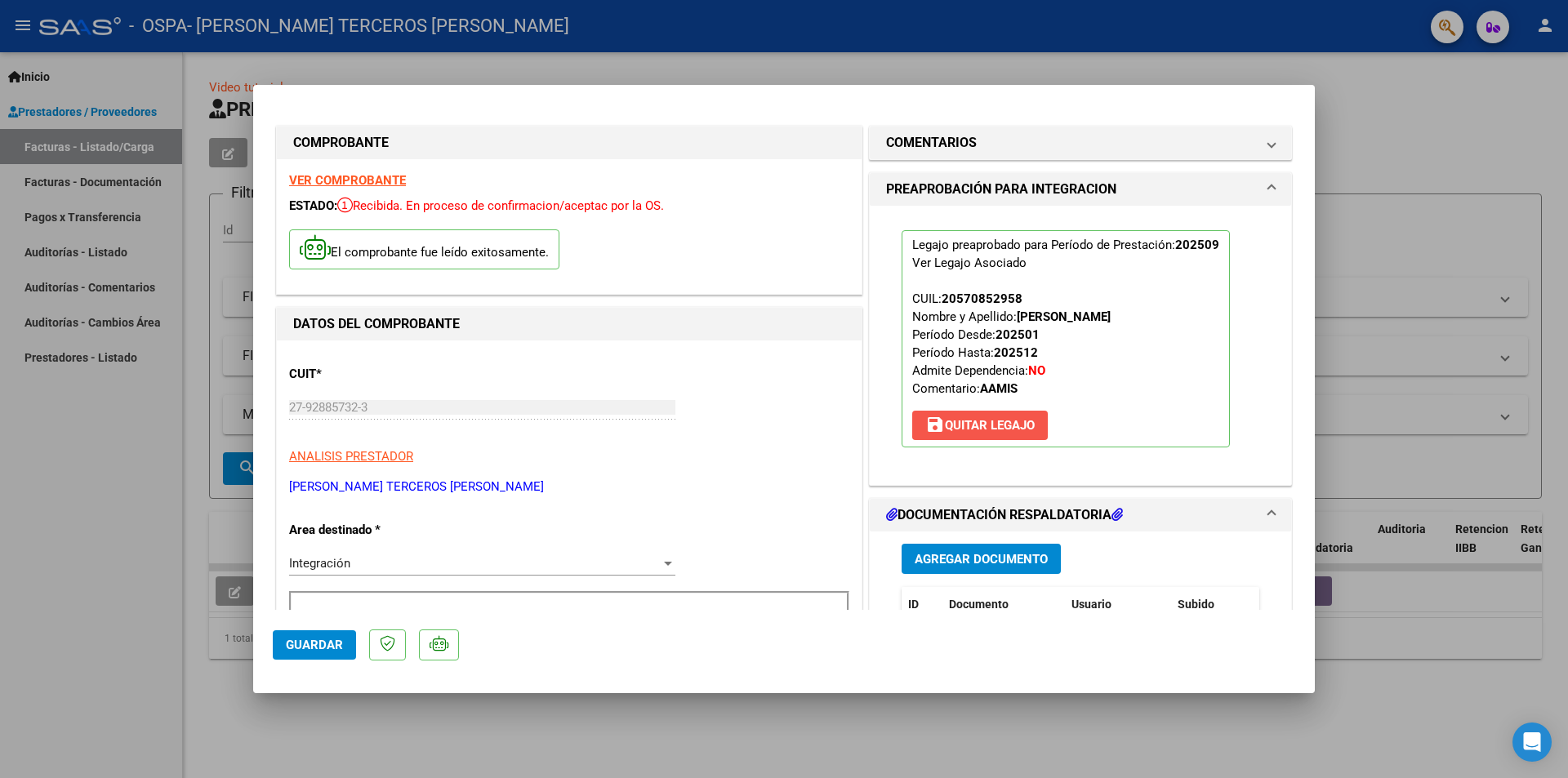
click at [1014, 423] on span "save [PERSON_NAME]" at bounding box center [980, 425] width 110 height 15
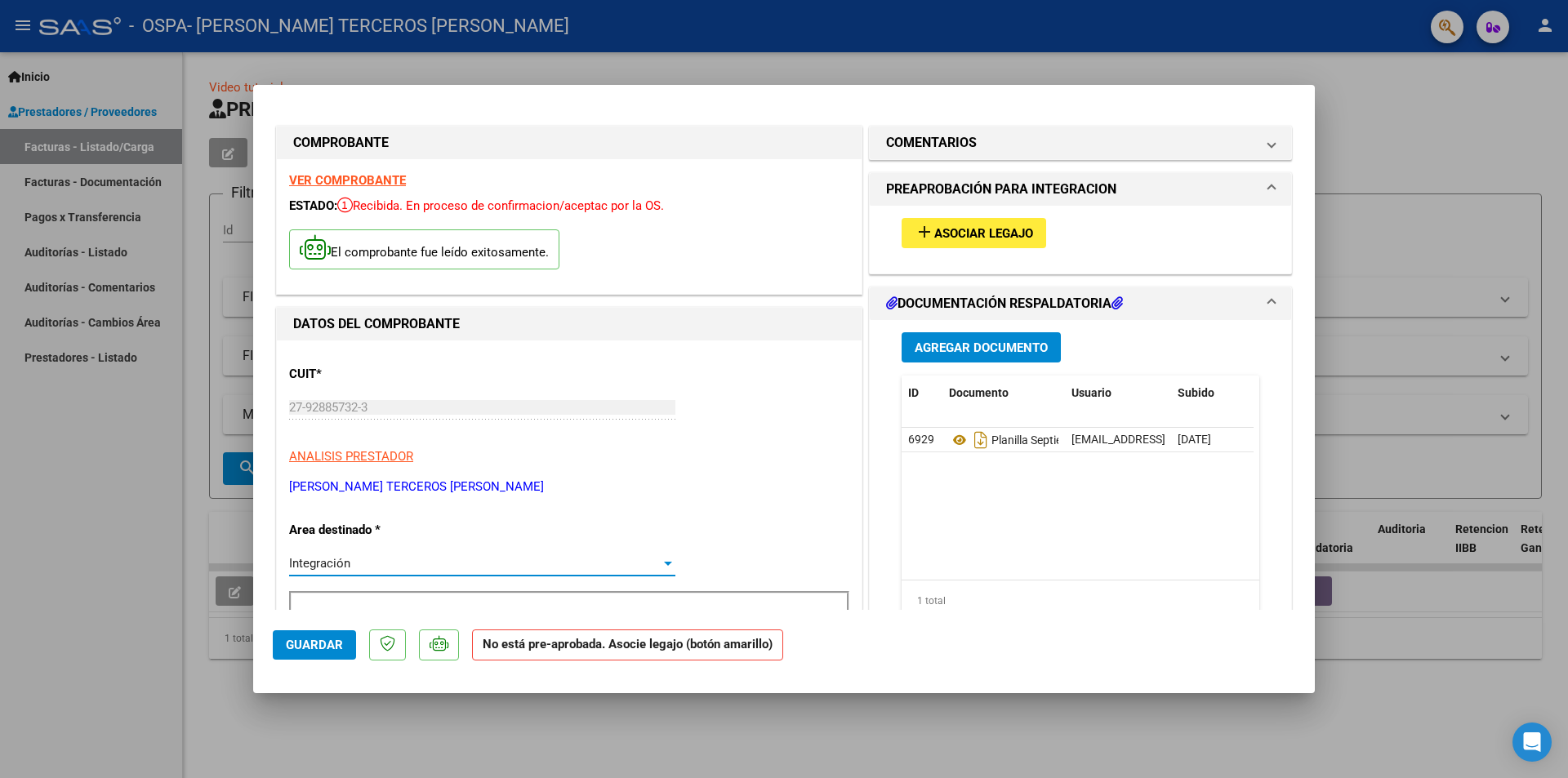
click at [661, 567] on div at bounding box center [668, 563] width 15 height 13
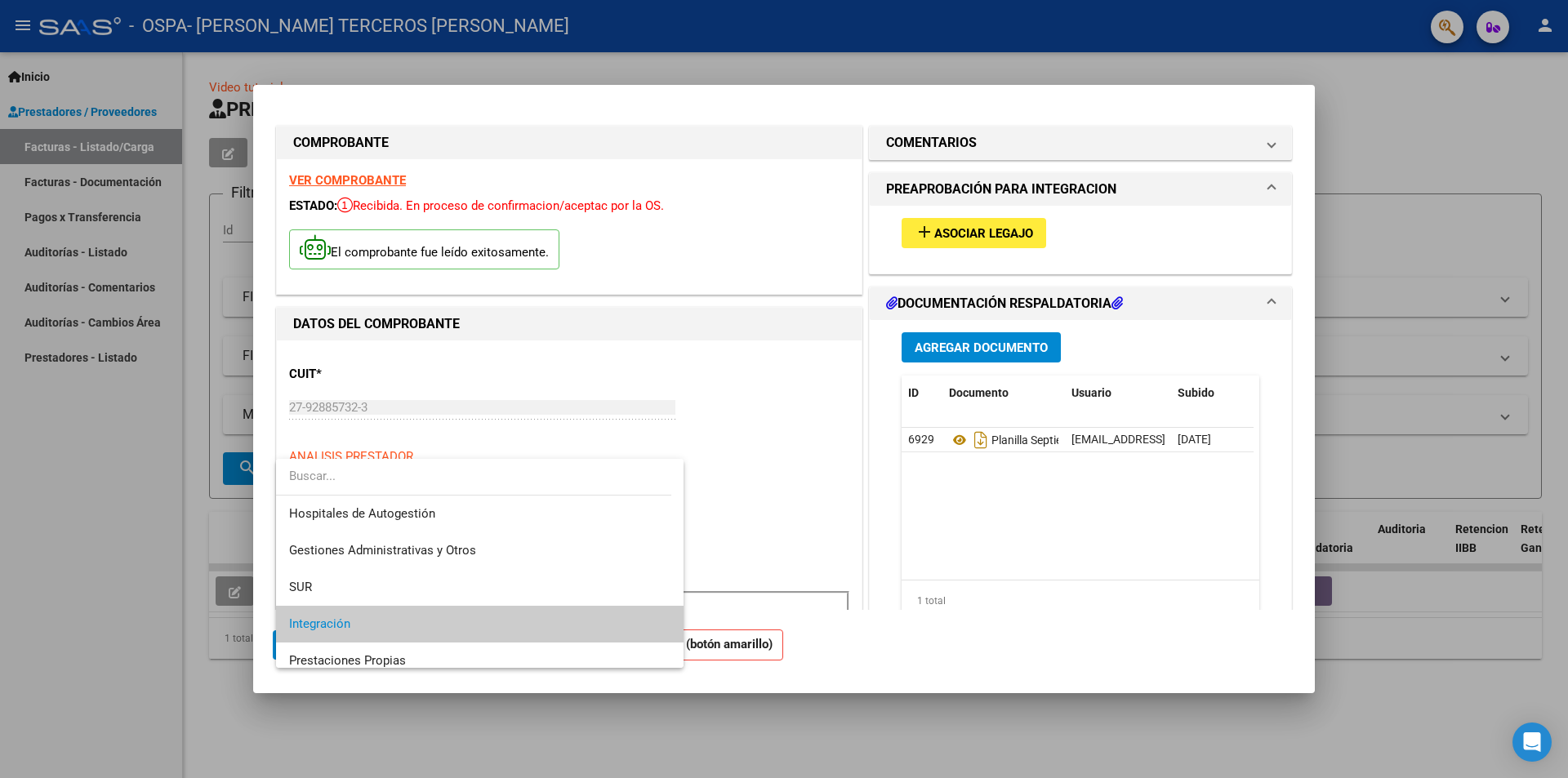
scroll to position [61, 0]
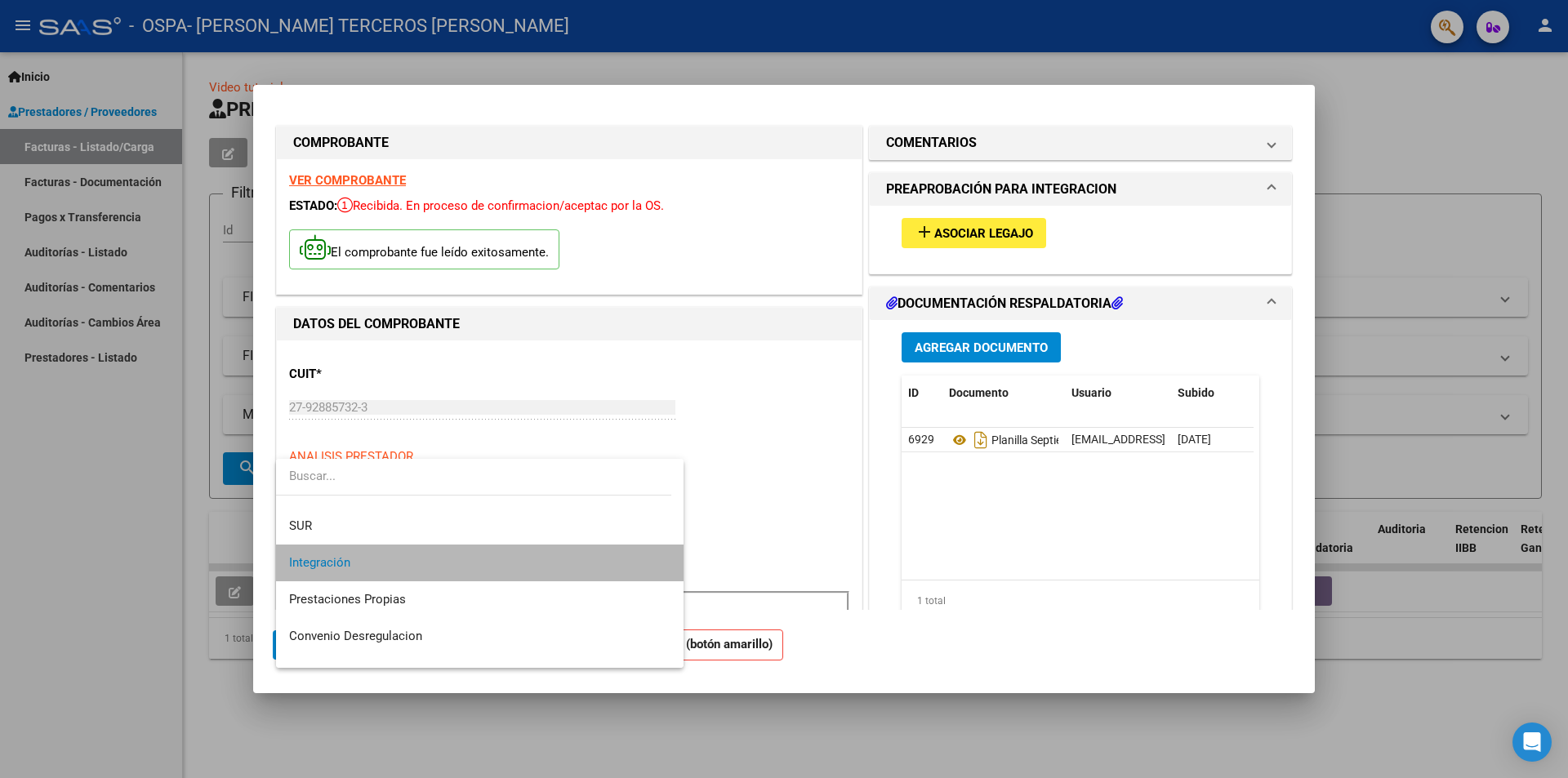
click at [659, 567] on mat-option "Integración" at bounding box center [479, 563] width 407 height 37
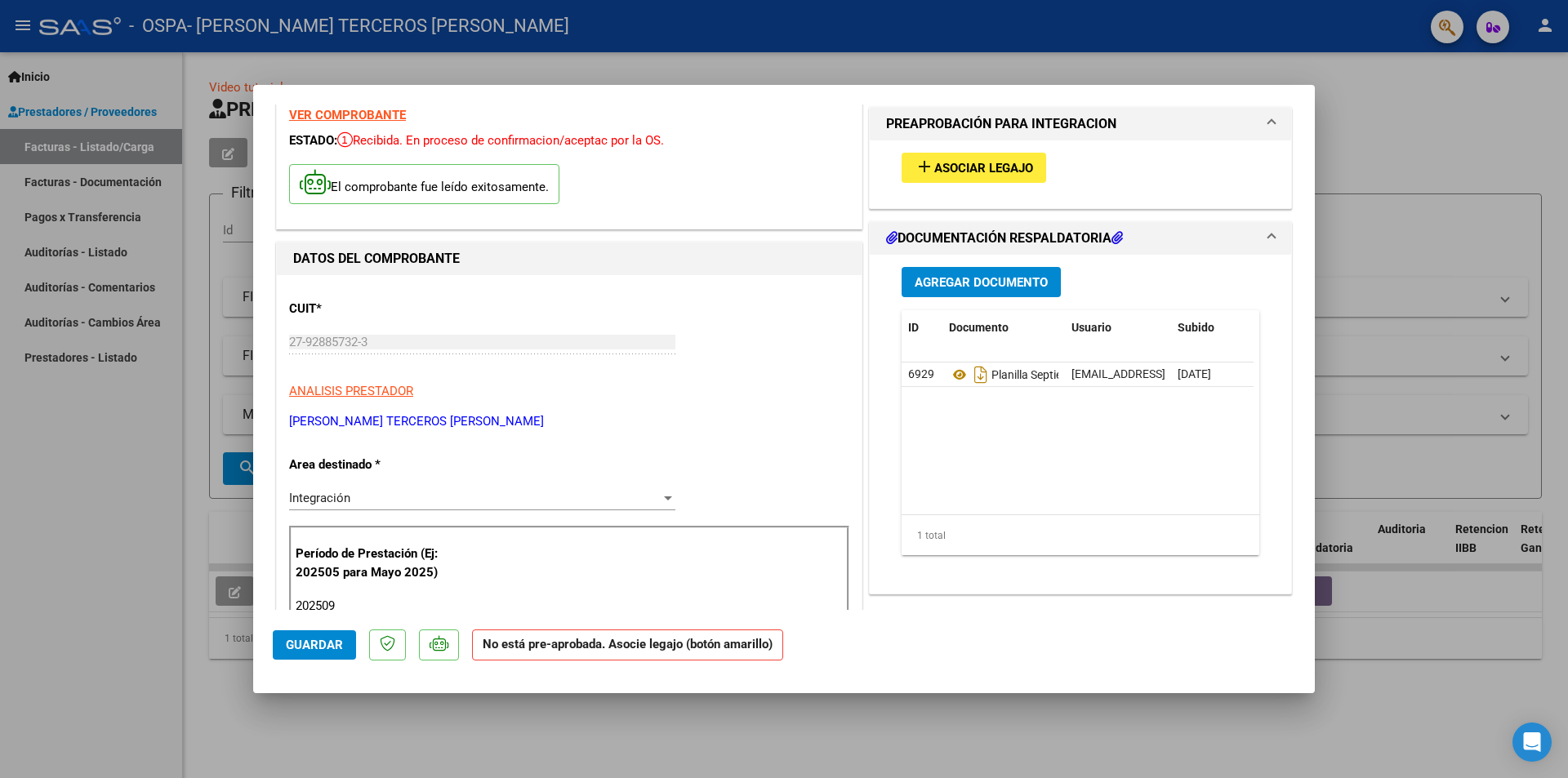
scroll to position [0, 0]
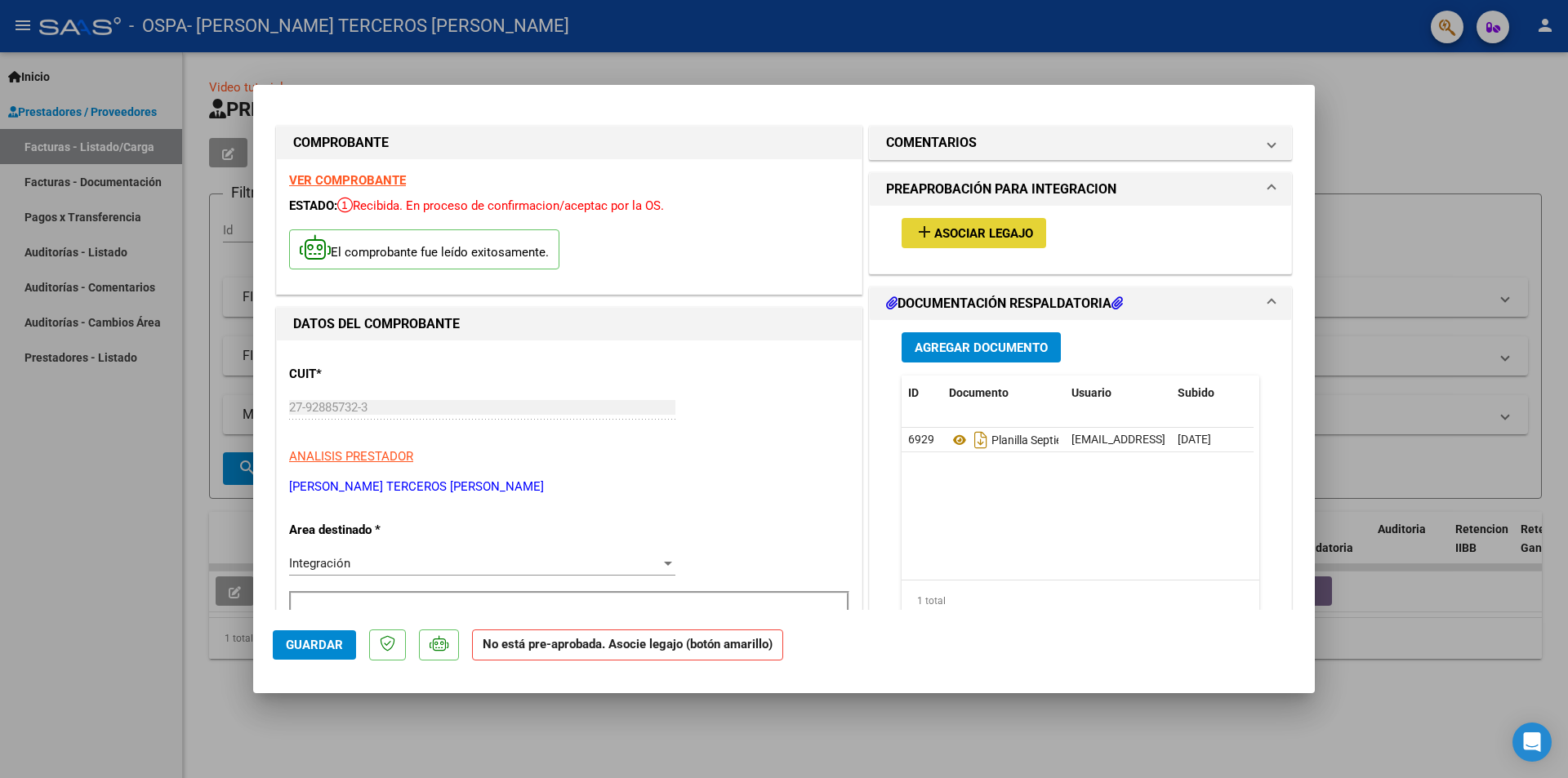
click at [952, 237] on span "Asociar Legajo" at bounding box center [983, 233] width 99 height 15
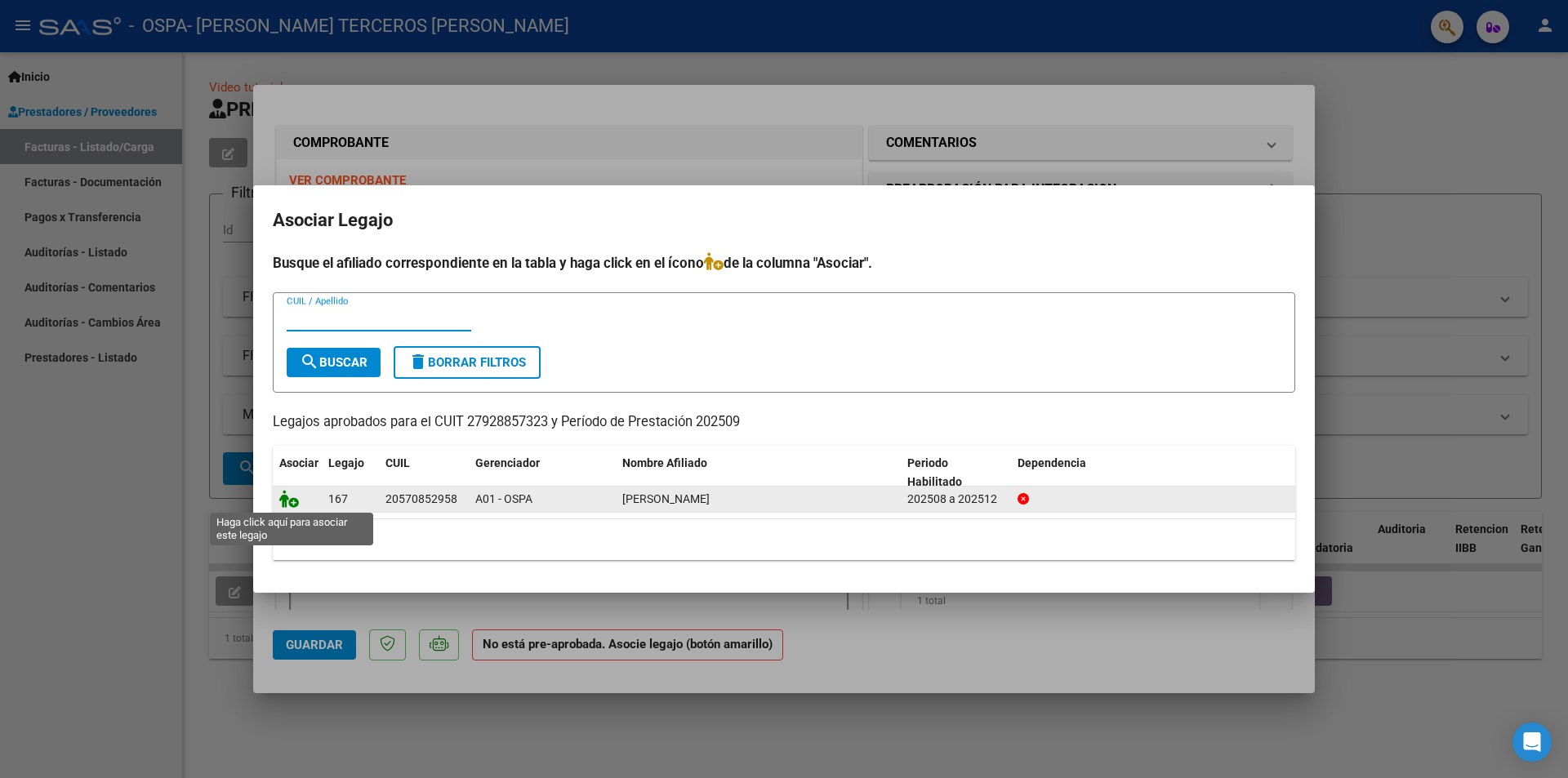
click at [289, 502] on icon at bounding box center [289, 499] width 19 height 18
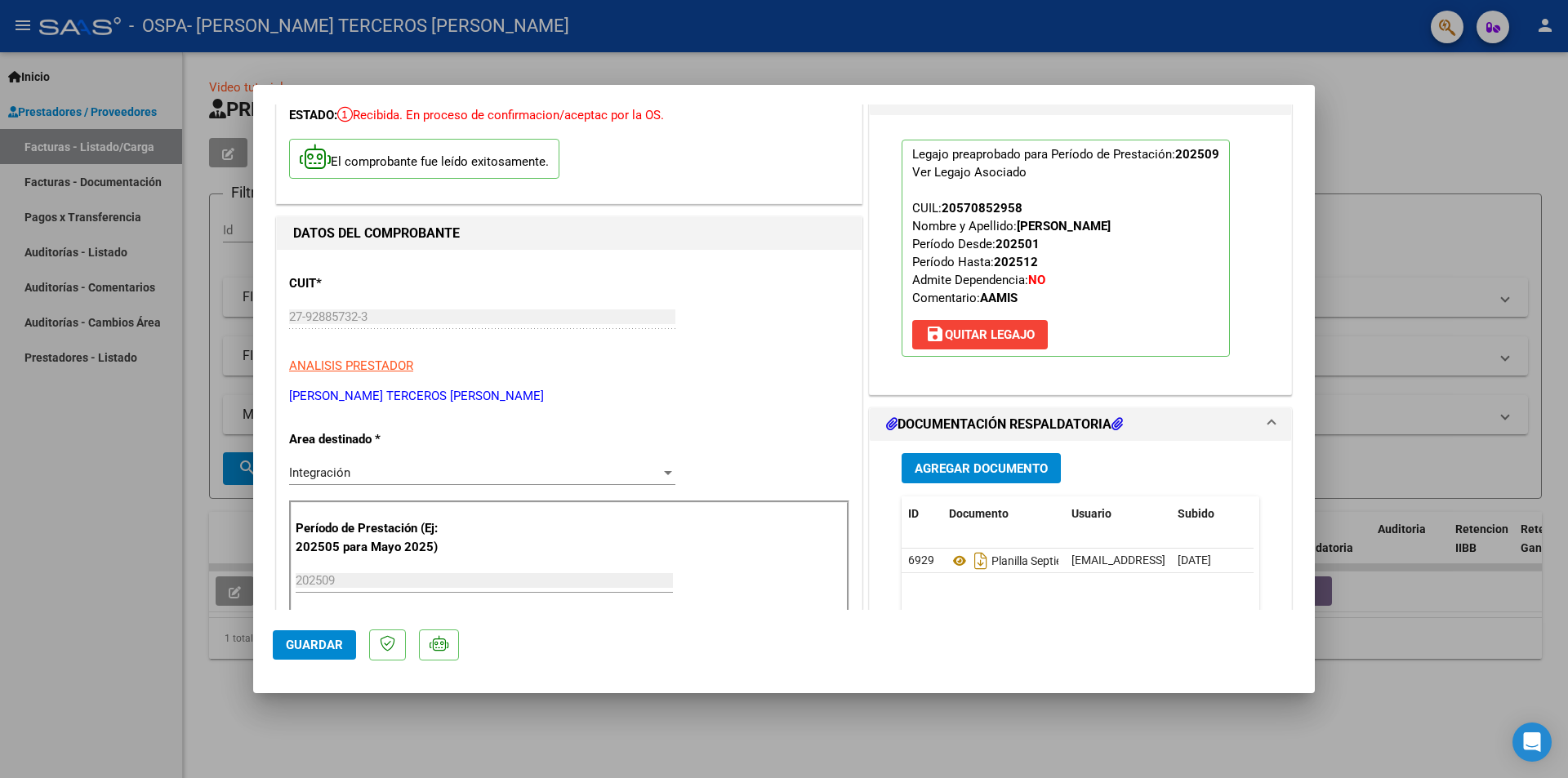
scroll to position [98, 0]
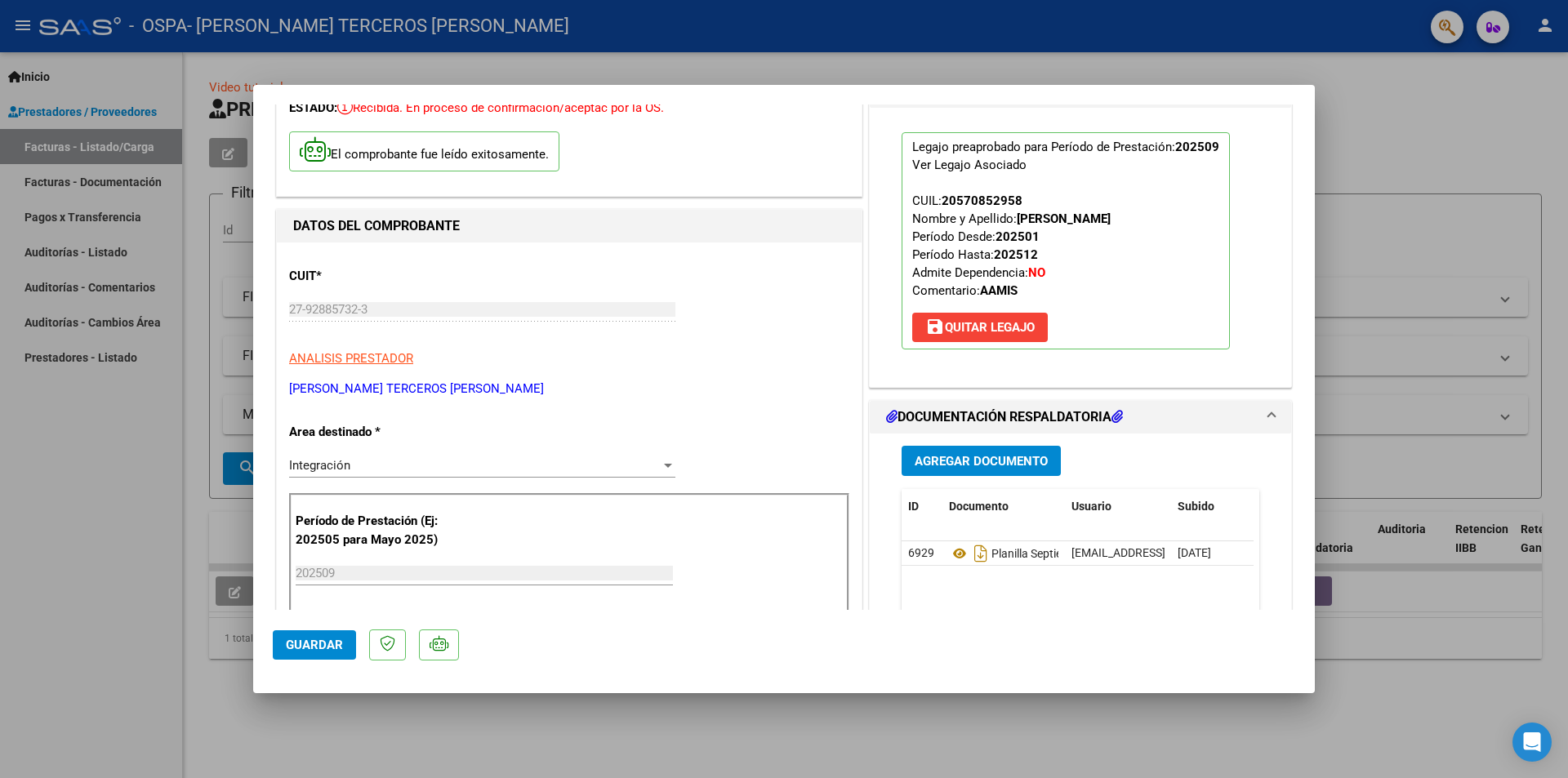
click at [1338, 310] on div at bounding box center [784, 389] width 1568 height 778
type input "$ 0,00"
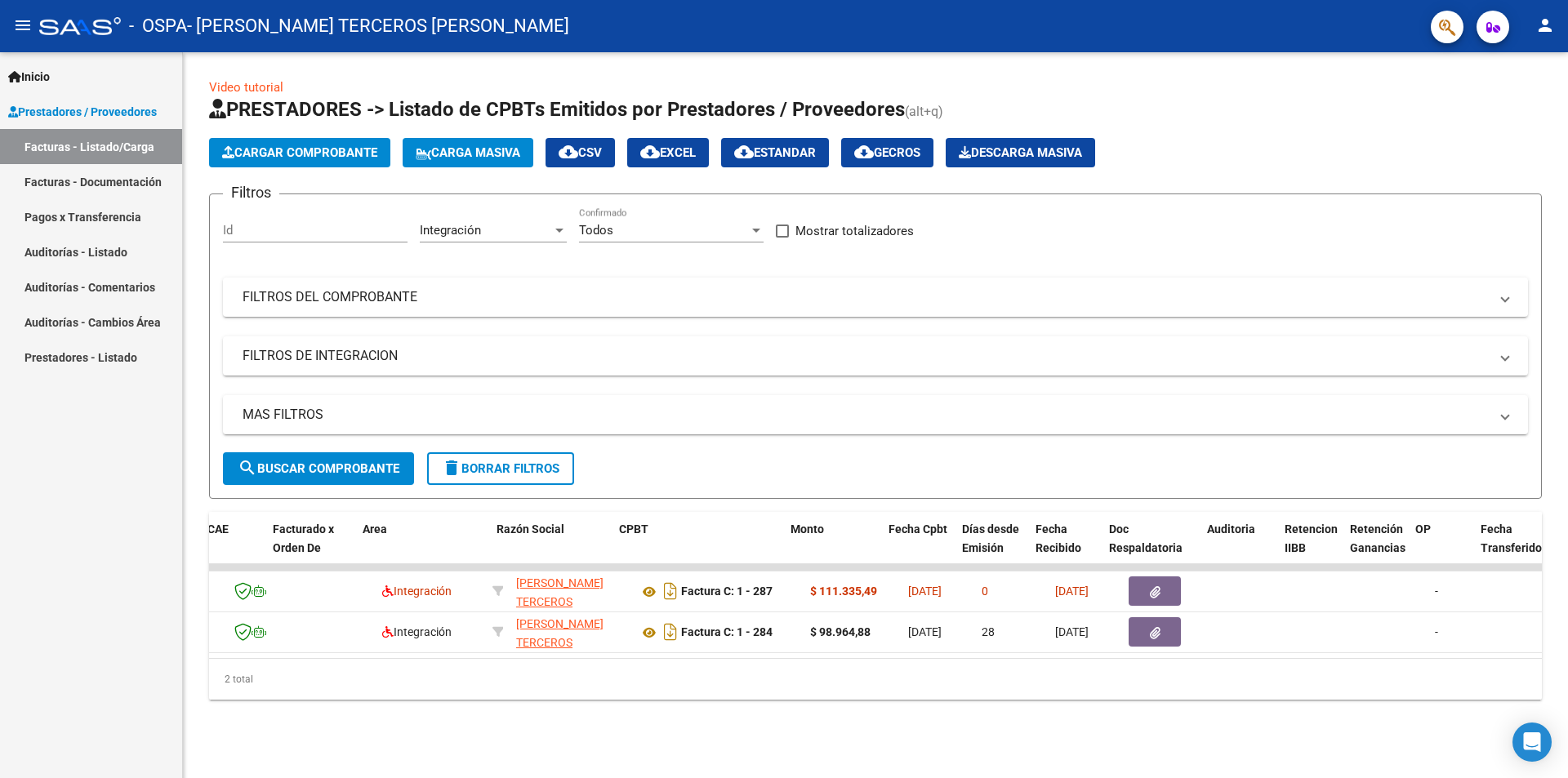
scroll to position [0, 0]
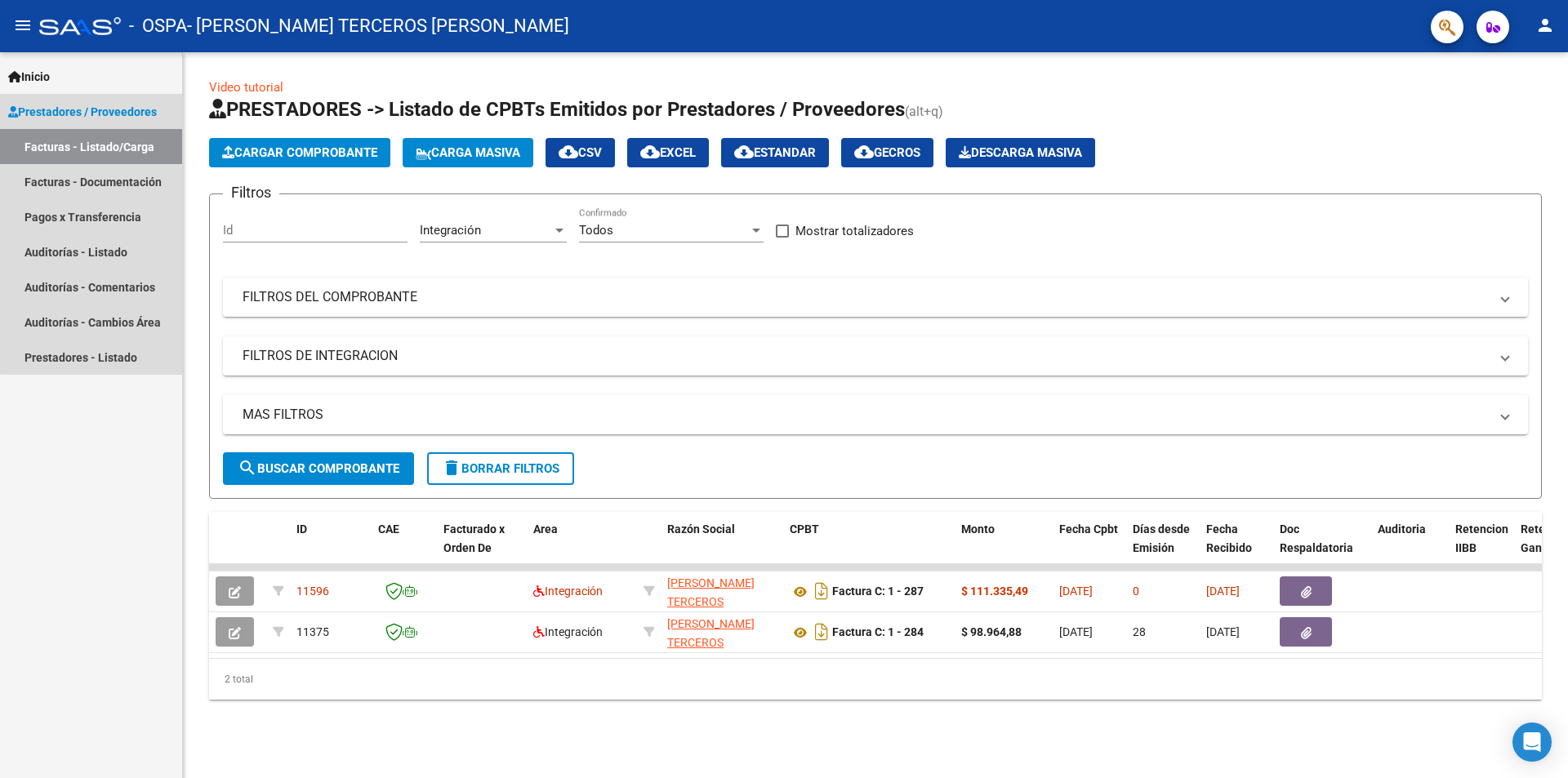
click at [104, 142] on link "Facturas - Listado/Carga" at bounding box center [91, 147] width 182 height 35
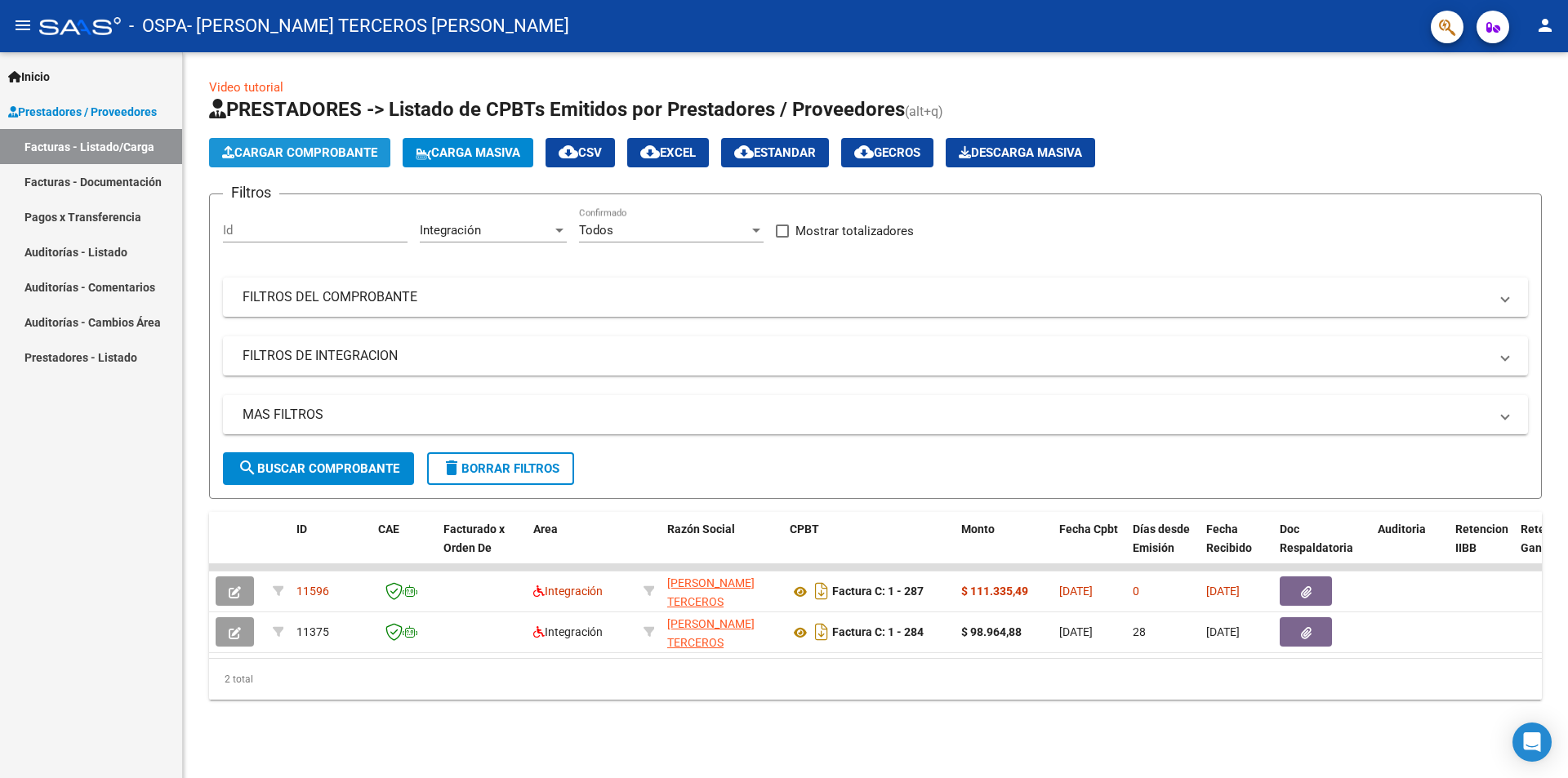
click at [342, 161] on button "Cargar Comprobante" at bounding box center [299, 152] width 181 height 29
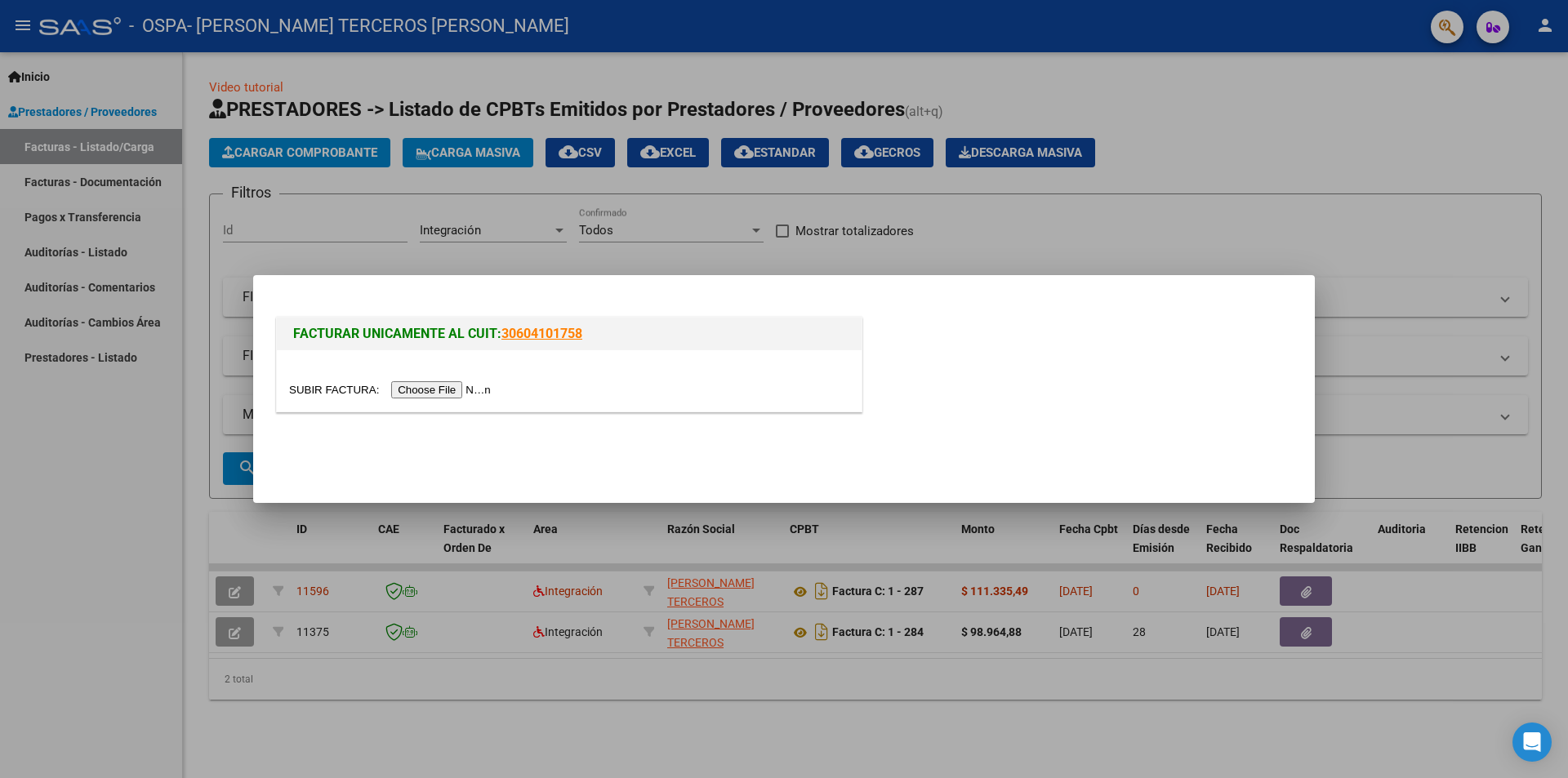
click at [440, 71] on div at bounding box center [784, 389] width 1568 height 778
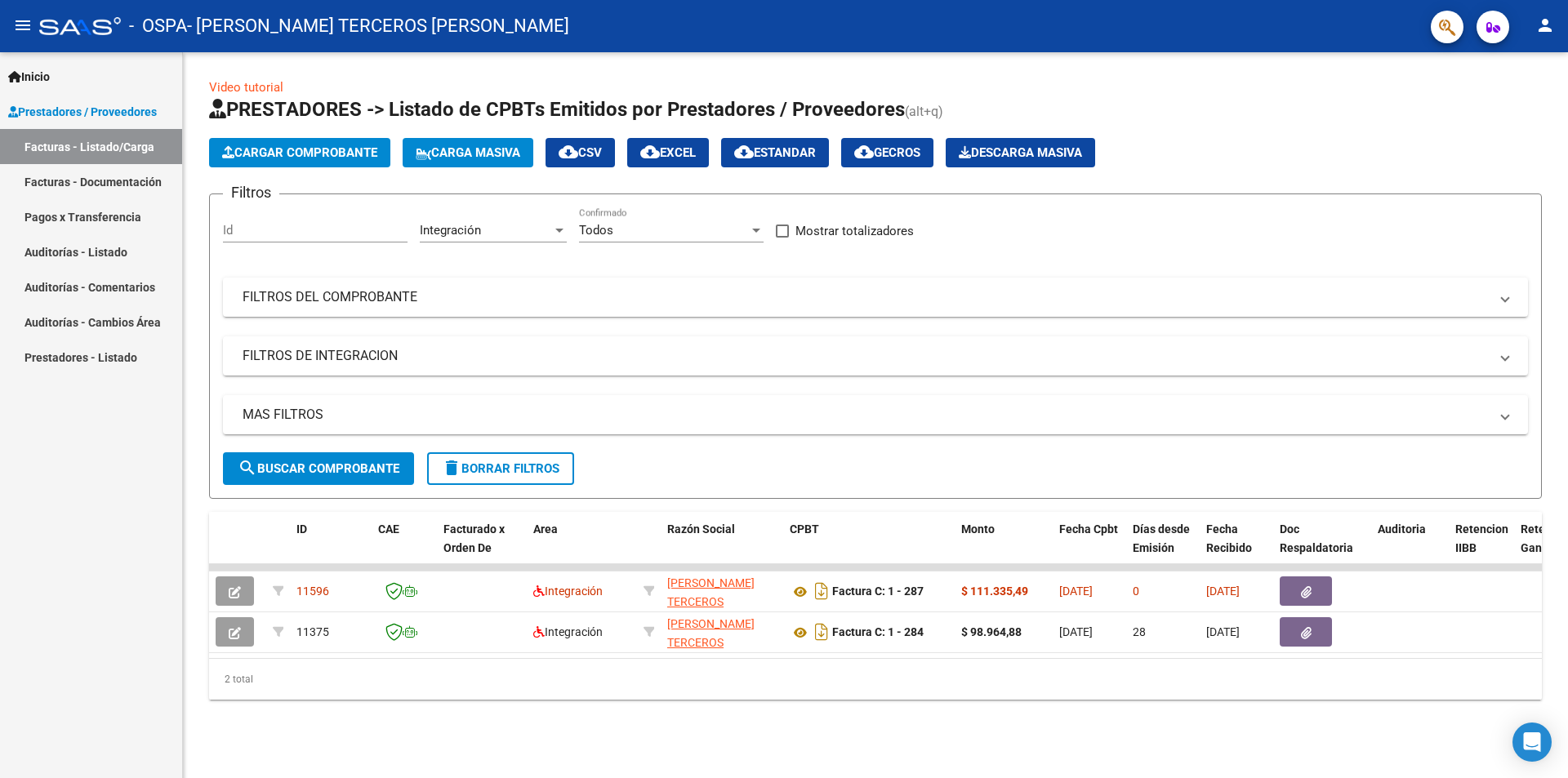
click at [1541, 28] on mat-icon "person" at bounding box center [1545, 26] width 19 height 19
click at [1536, 110] on button "exit_to_app Salir" at bounding box center [1511, 108] width 100 height 39
